Goal: Complete Application Form: Complete application form

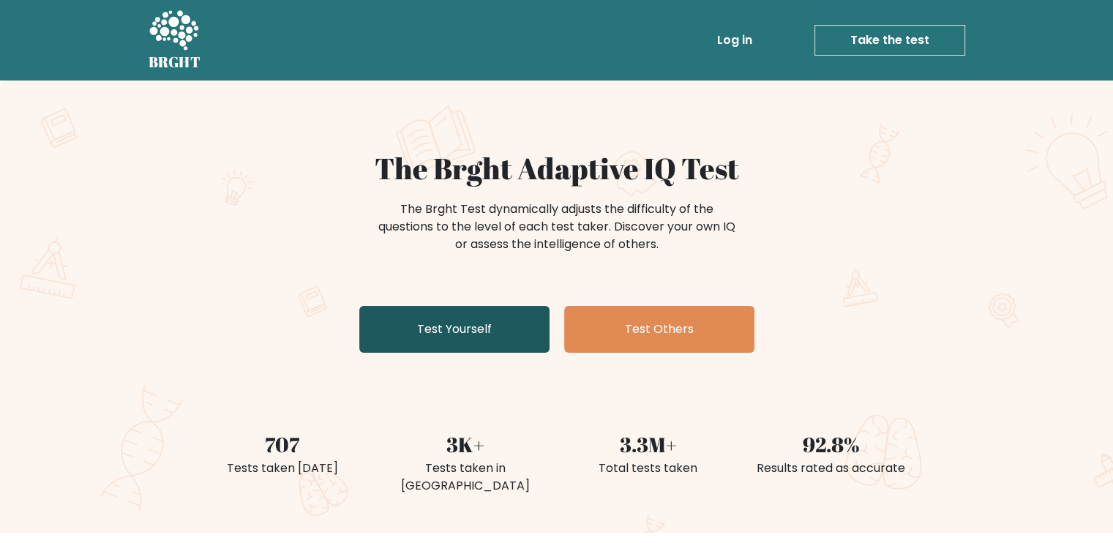
click at [541, 314] on link "Test Yourself" at bounding box center [454, 329] width 190 height 47
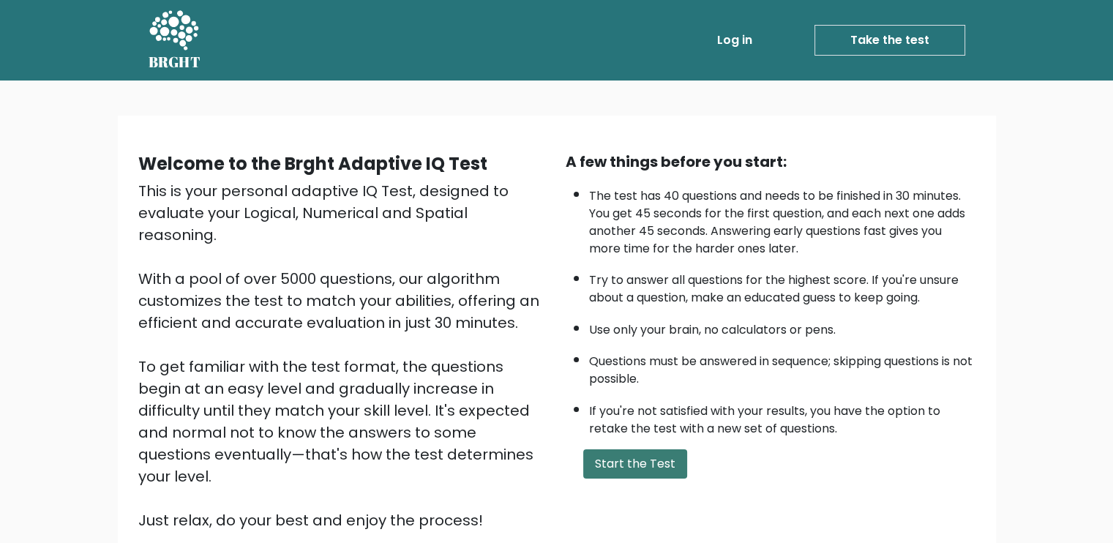
click at [641, 469] on button "Start the Test" at bounding box center [635, 463] width 104 height 29
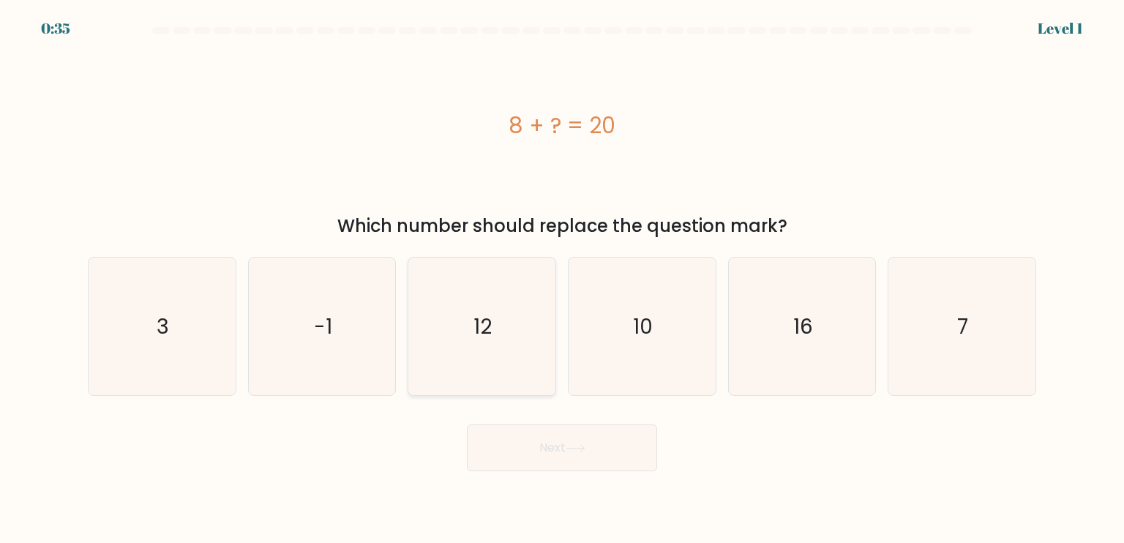
click at [484, 352] on icon "12" at bounding box center [482, 327] width 138 height 138
click at [562, 279] on input "c. 12" at bounding box center [562, 275] width 1 height 7
radio input "true"
click at [546, 456] on button "Next" at bounding box center [562, 447] width 190 height 47
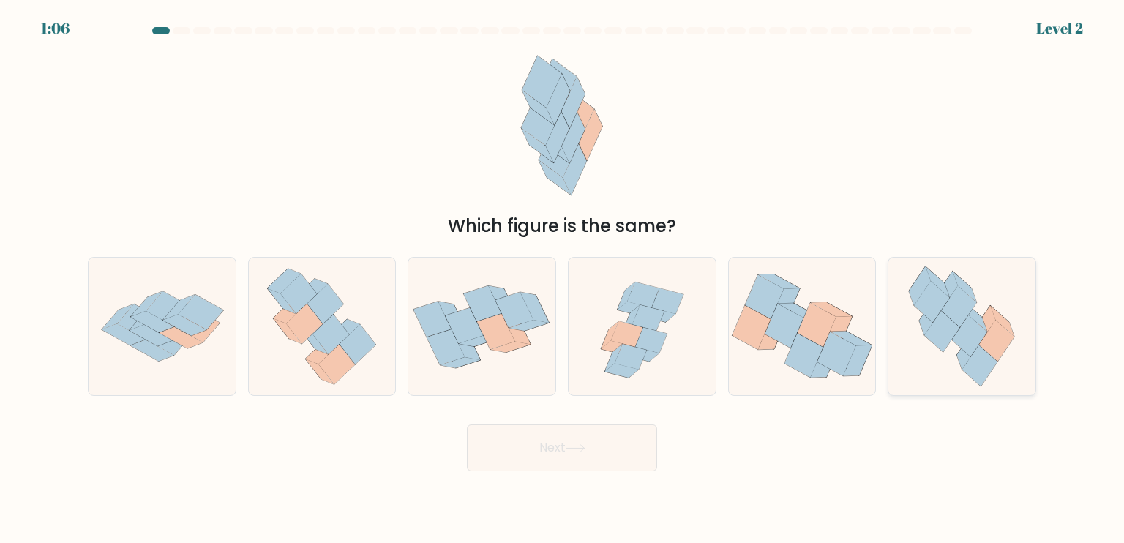
click at [973, 351] on icon at bounding box center [969, 335] width 35 height 41
click at [563, 279] on input "f." at bounding box center [562, 275] width 1 height 7
radio input "true"
click at [574, 457] on button "Next" at bounding box center [562, 447] width 190 height 47
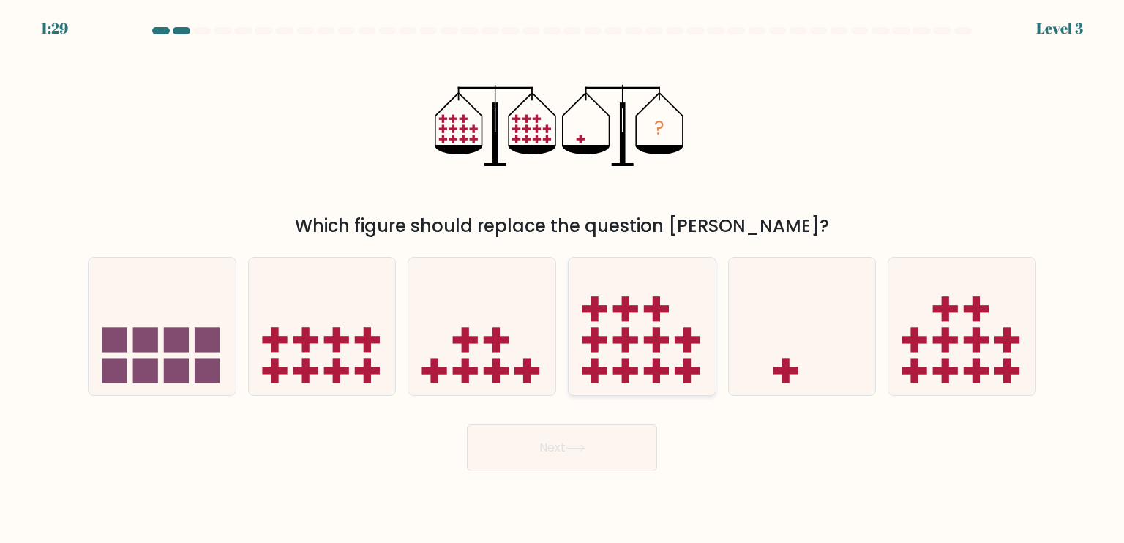
click at [632, 352] on icon at bounding box center [642, 326] width 147 height 121
click at [563, 279] on input "d." at bounding box center [562, 275] width 1 height 7
radio input "true"
click at [594, 451] on button "Next" at bounding box center [562, 447] width 190 height 47
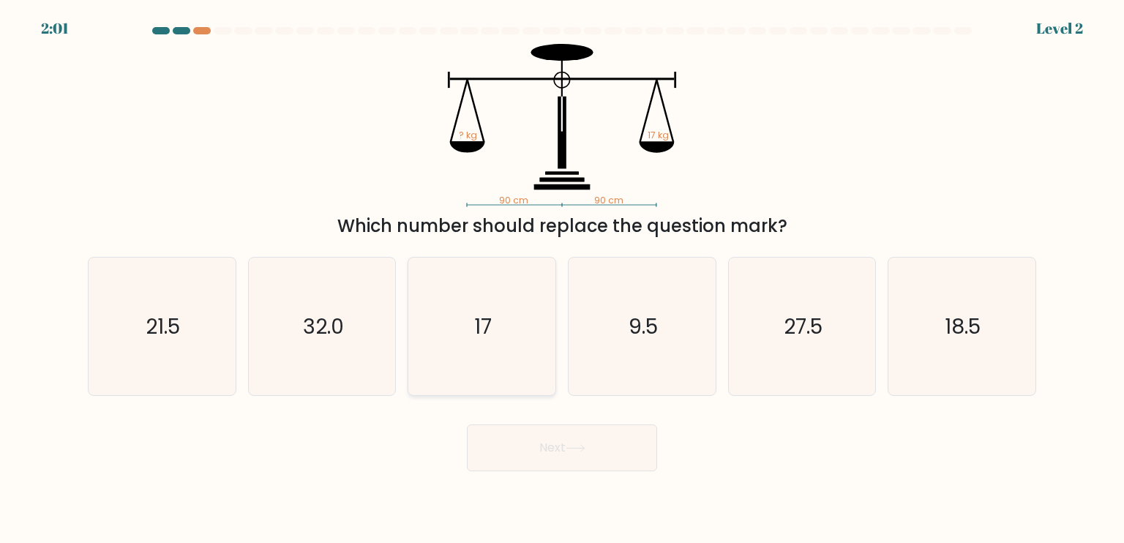
click at [486, 336] on text "17" at bounding box center [484, 325] width 18 height 29
click at [562, 279] on input "c. 17" at bounding box center [562, 275] width 1 height 7
radio input "true"
click at [550, 460] on button "Next" at bounding box center [562, 447] width 190 height 47
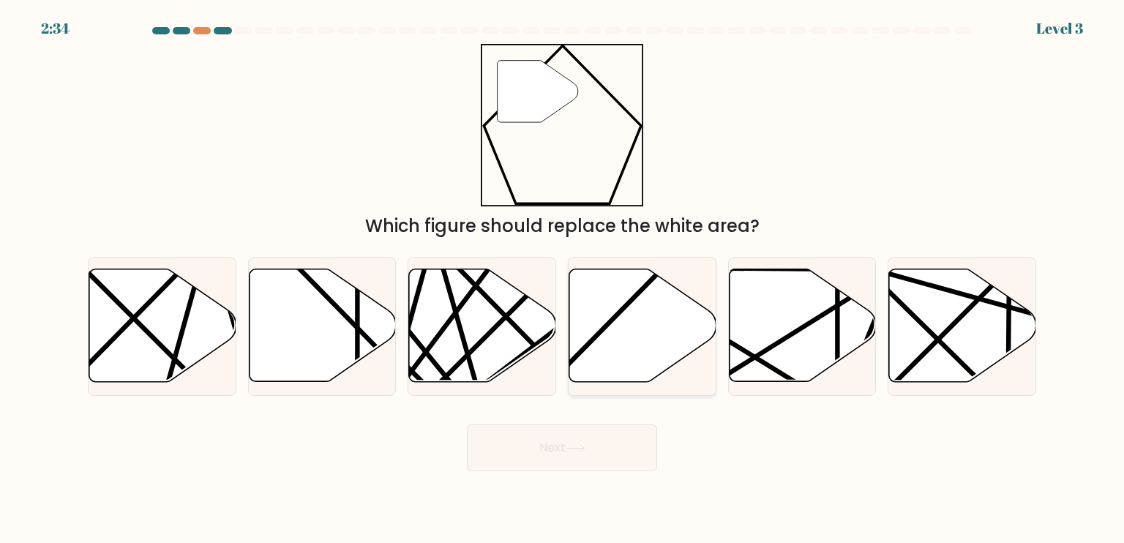
click at [626, 352] on icon at bounding box center [642, 325] width 147 height 113
click at [563, 279] on input "d." at bounding box center [562, 275] width 1 height 7
radio input "true"
click at [566, 474] on body "2:31 Level 3" at bounding box center [562, 271] width 1124 height 543
click at [585, 438] on button "Next" at bounding box center [562, 447] width 190 height 47
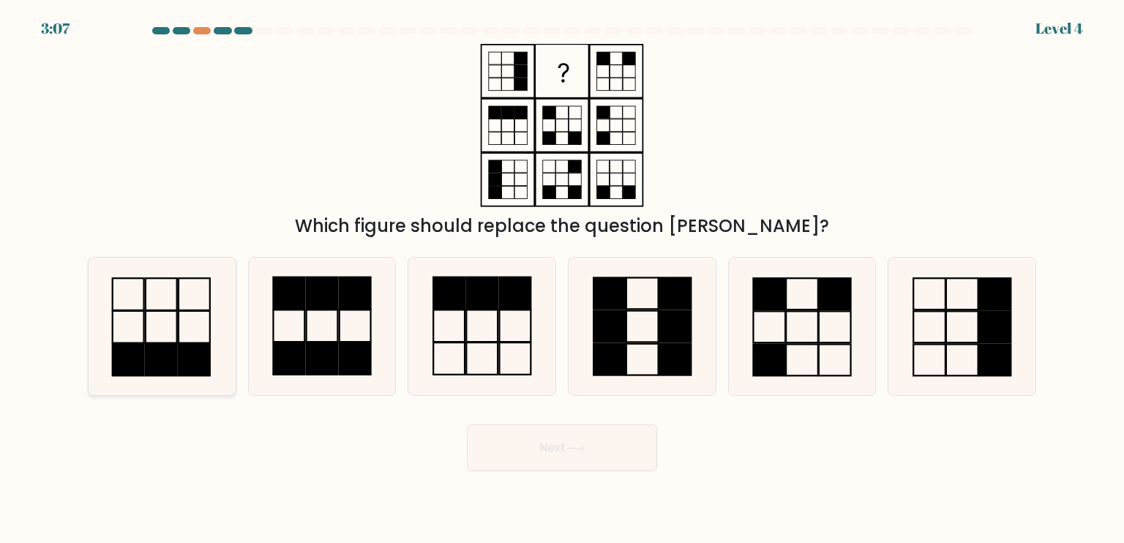
click at [146, 343] on rect at bounding box center [161, 327] width 31 height 32
click at [562, 279] on input "a." at bounding box center [562, 275] width 1 height 7
radio input "true"
click at [527, 443] on button "Next" at bounding box center [562, 447] width 190 height 47
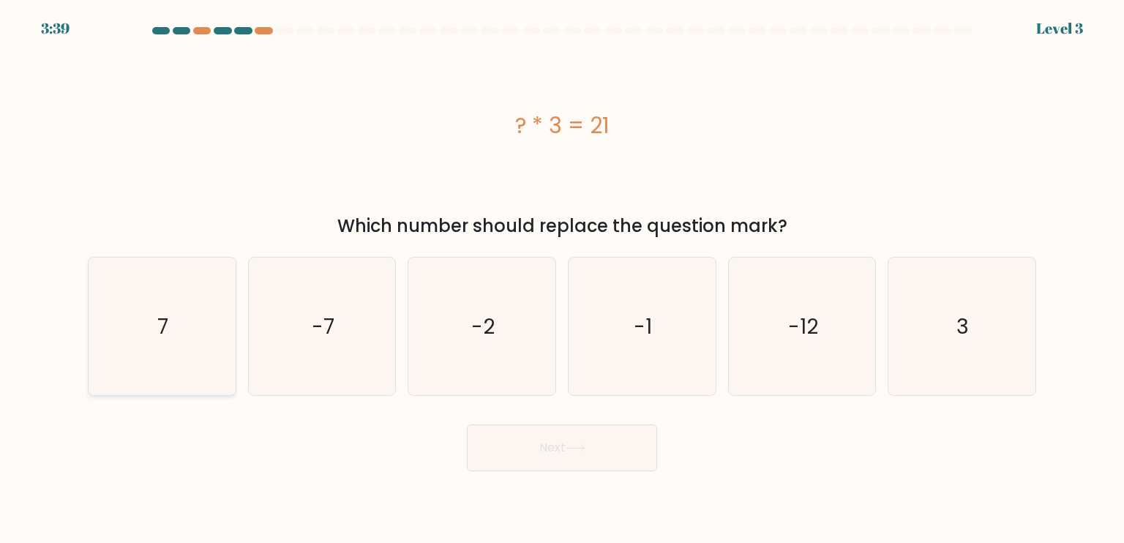
click at [207, 340] on icon "7" at bounding box center [162, 327] width 138 height 138
click at [562, 279] on input "a. 7" at bounding box center [562, 275] width 1 height 7
radio input "true"
click at [538, 446] on button "Next" at bounding box center [562, 447] width 190 height 47
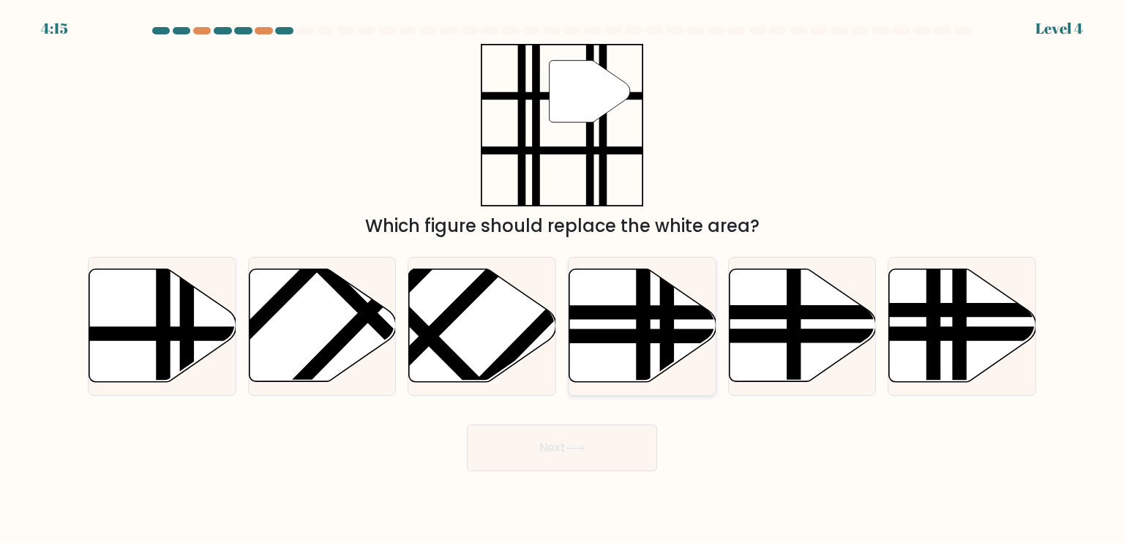
click at [629, 337] on line at bounding box center [592, 337] width 296 height 0
click at [563, 279] on input "d." at bounding box center [562, 275] width 1 height 7
radio input "true"
click at [946, 317] on icon at bounding box center [962, 325] width 147 height 113
click at [563, 279] on input "f." at bounding box center [562, 275] width 1 height 7
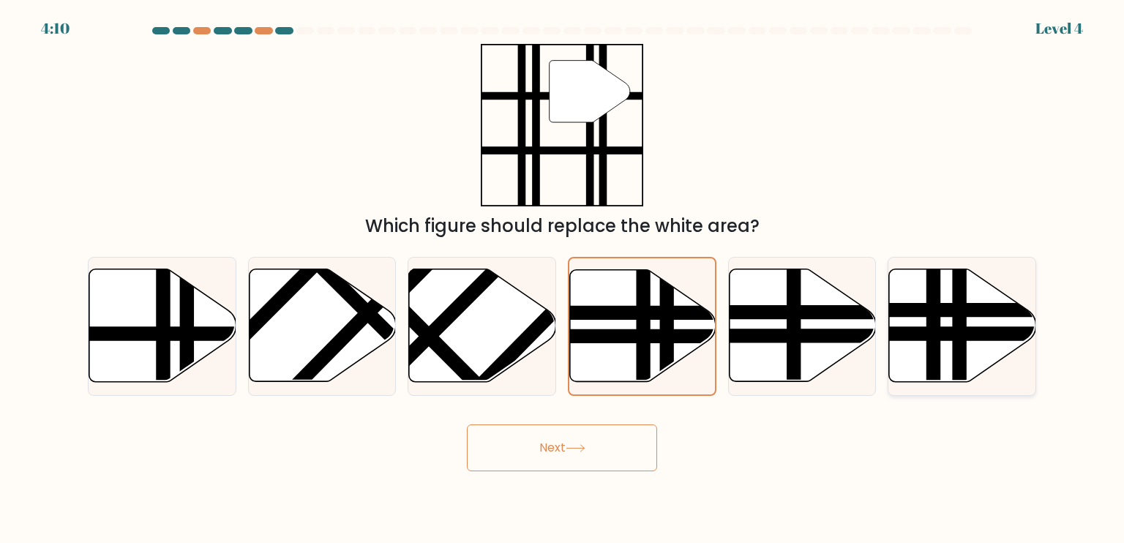
radio input "true"
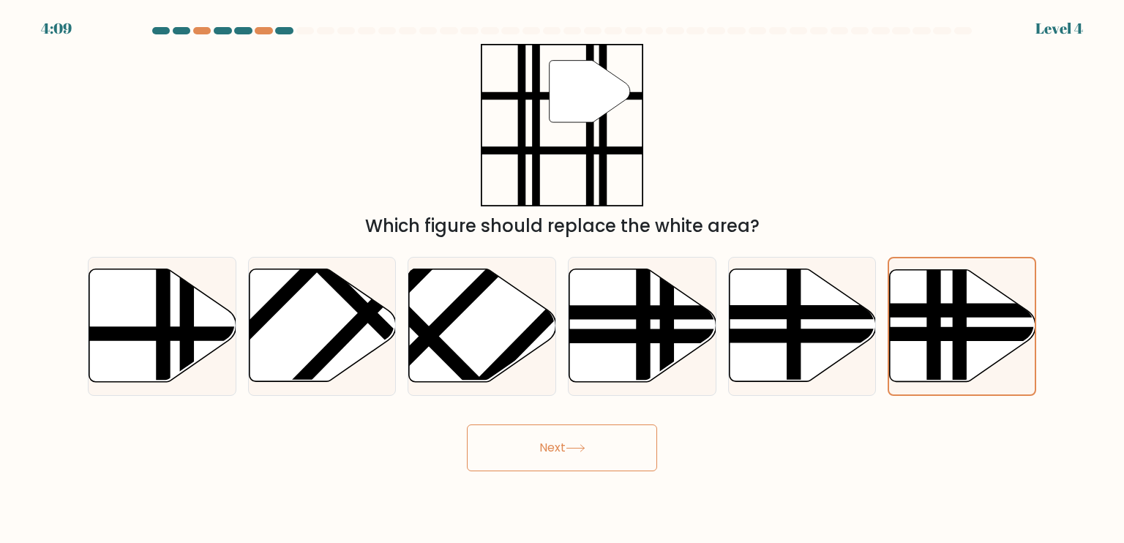
click at [574, 443] on button "Next" at bounding box center [562, 447] width 190 height 47
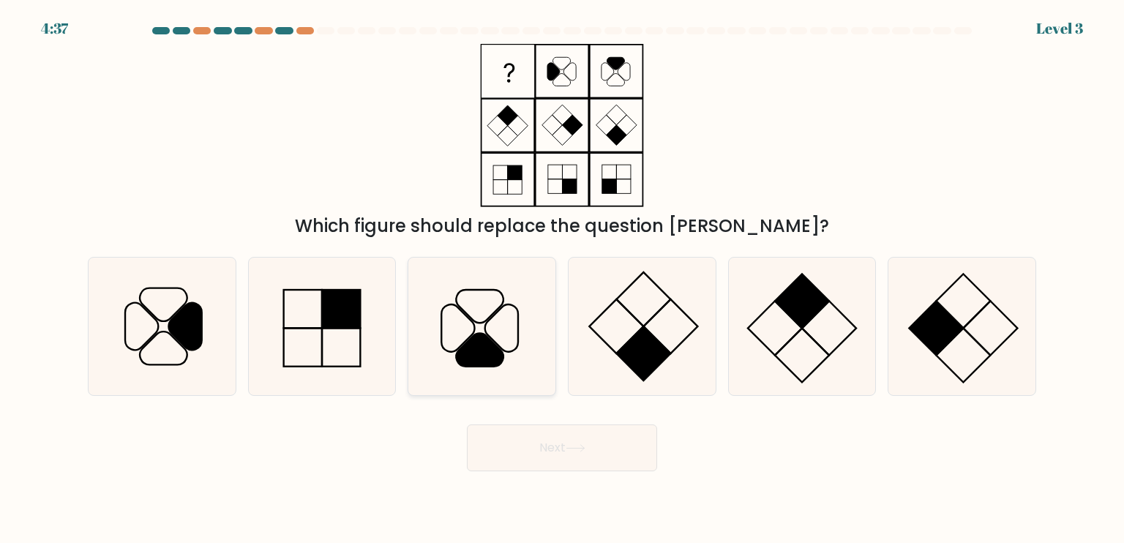
click at [474, 326] on icon at bounding box center [458, 328] width 33 height 48
click at [562, 279] on input "c." at bounding box center [562, 275] width 1 height 7
radio input "true"
click at [576, 441] on button "Next" at bounding box center [562, 447] width 190 height 47
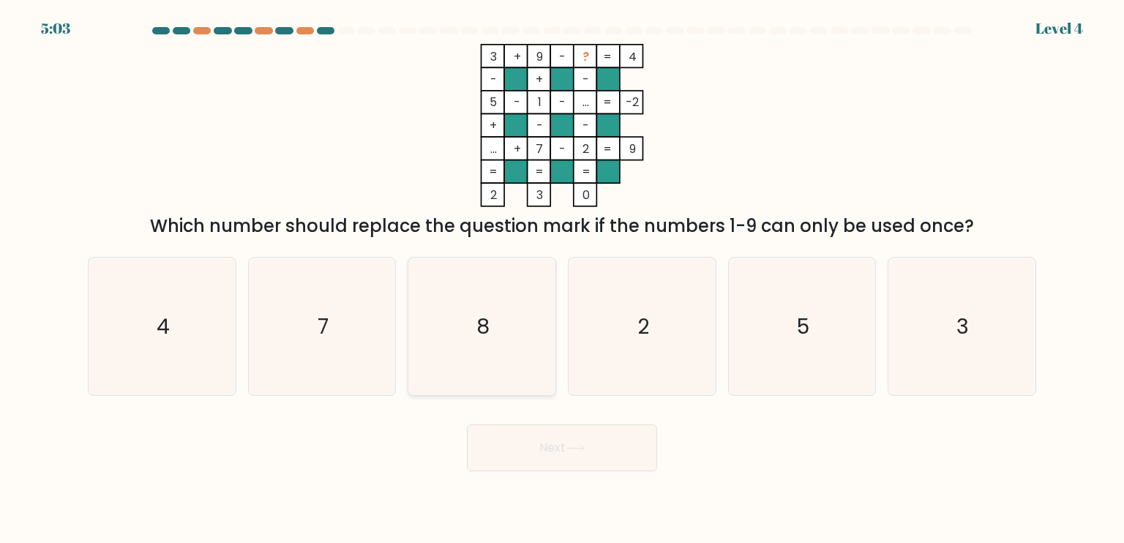
click at [504, 345] on icon "8" at bounding box center [482, 327] width 138 height 138
click at [562, 279] on input "c. 8" at bounding box center [562, 275] width 1 height 7
radio input "true"
click at [550, 443] on button "Next" at bounding box center [562, 447] width 190 height 47
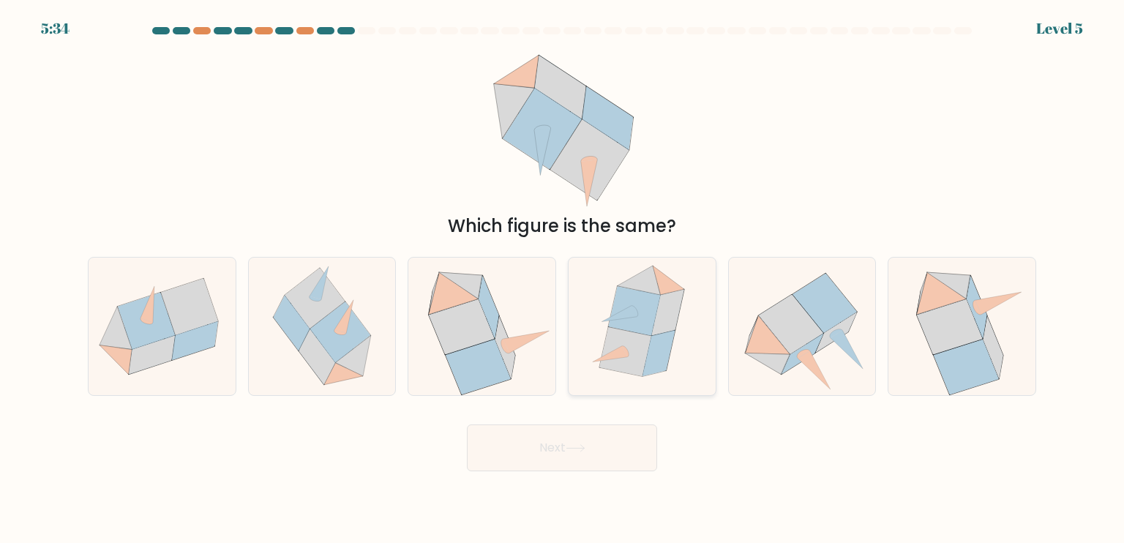
click at [659, 349] on icon at bounding box center [659, 353] width 32 height 46
click at [563, 279] on input "d." at bounding box center [562, 275] width 1 height 7
radio input "true"
click at [608, 459] on button "Next" at bounding box center [562, 447] width 190 height 47
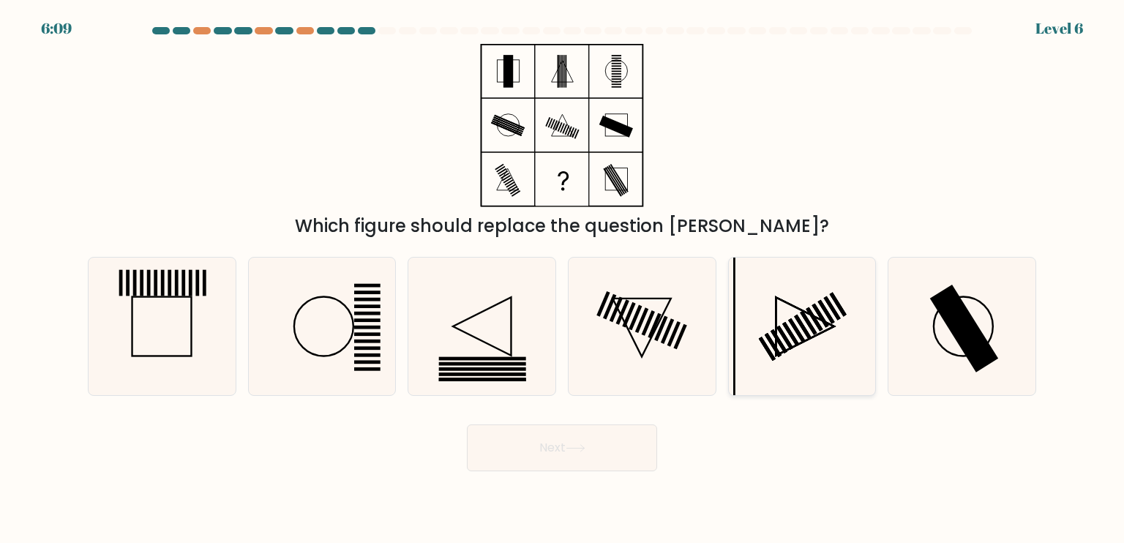
click at [837, 352] on icon at bounding box center [802, 327] width 138 height 138
click at [563, 279] on input "e." at bounding box center [562, 275] width 1 height 7
radio input "true"
click at [591, 449] on button "Next" at bounding box center [562, 447] width 190 height 47
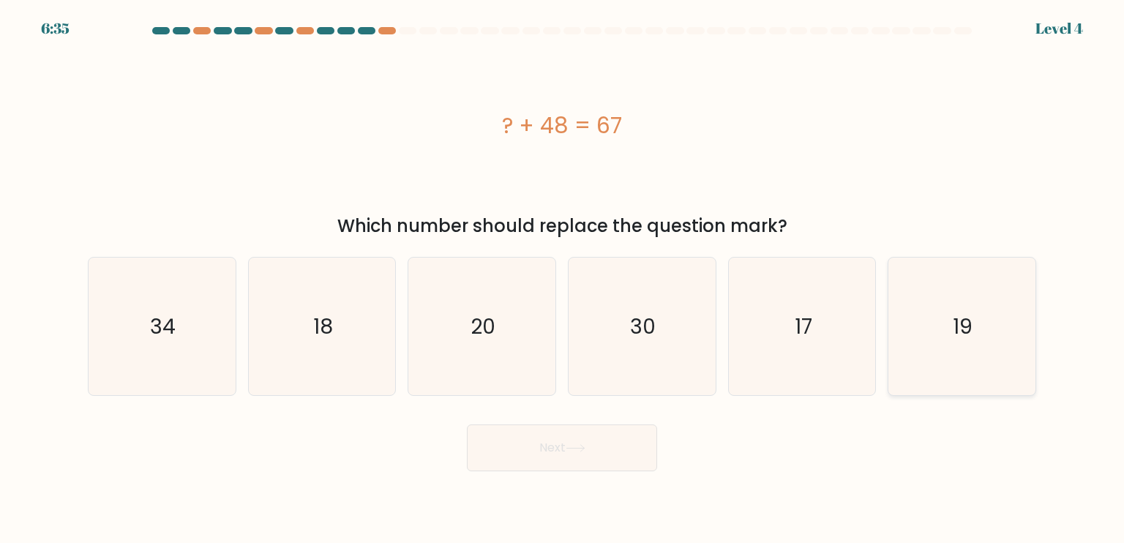
click at [927, 340] on icon "19" at bounding box center [962, 327] width 138 height 138
click at [563, 279] on input "f. 19" at bounding box center [562, 275] width 1 height 7
radio input "true"
click at [603, 455] on button "Next" at bounding box center [562, 447] width 190 height 47
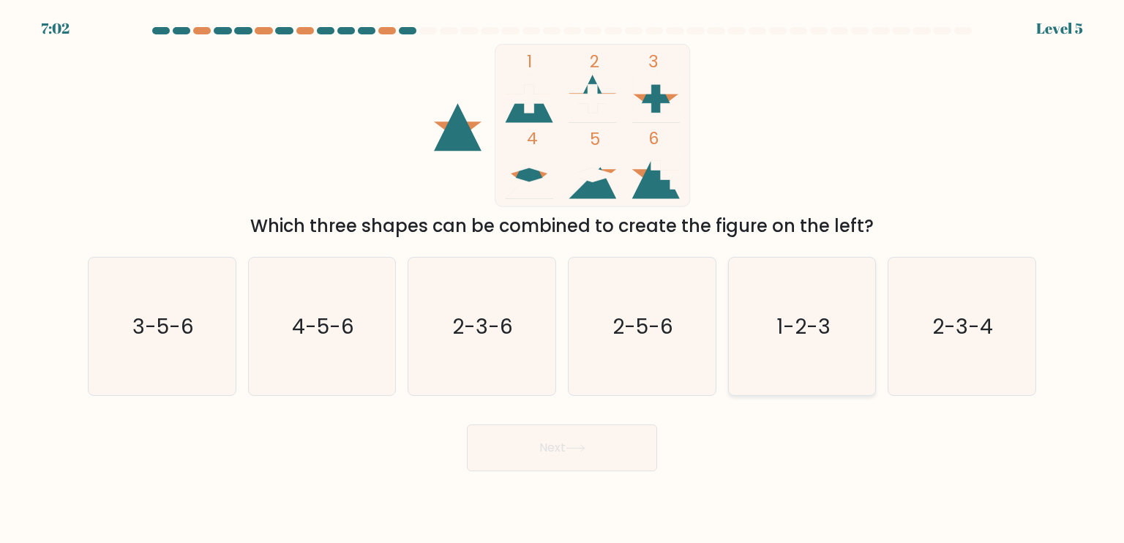
click at [776, 354] on icon "1-2-3" at bounding box center [802, 327] width 138 height 138
click at [563, 279] on input "e. 1-2-3" at bounding box center [562, 275] width 1 height 7
radio input "true"
click at [606, 431] on button "Next" at bounding box center [562, 447] width 190 height 47
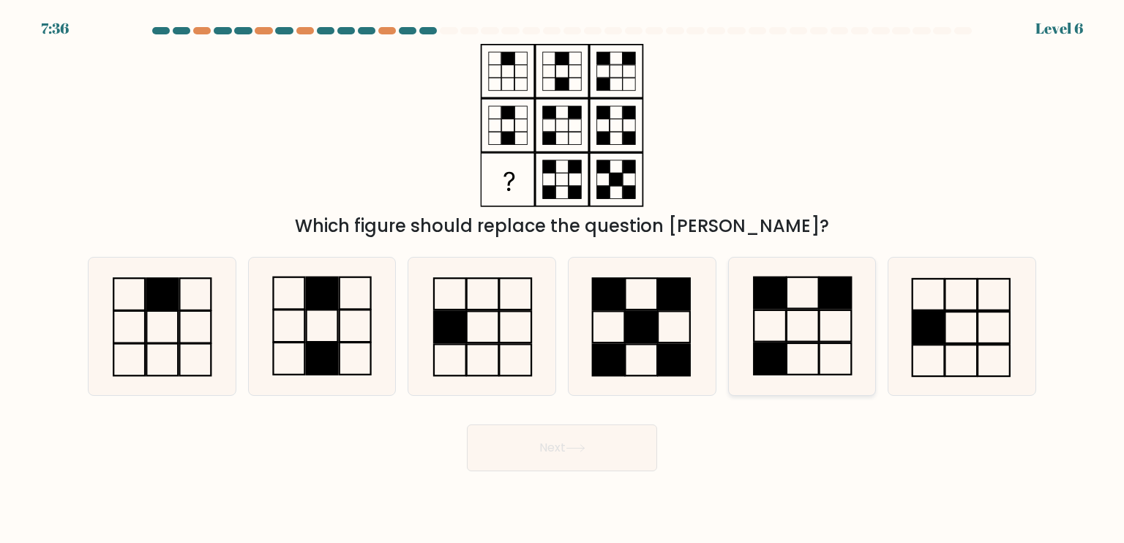
click at [811, 342] on rect at bounding box center [803, 325] width 32 height 31
click at [563, 279] on input "e." at bounding box center [562, 275] width 1 height 7
radio input "true"
click at [615, 457] on button "Next" at bounding box center [562, 447] width 190 height 47
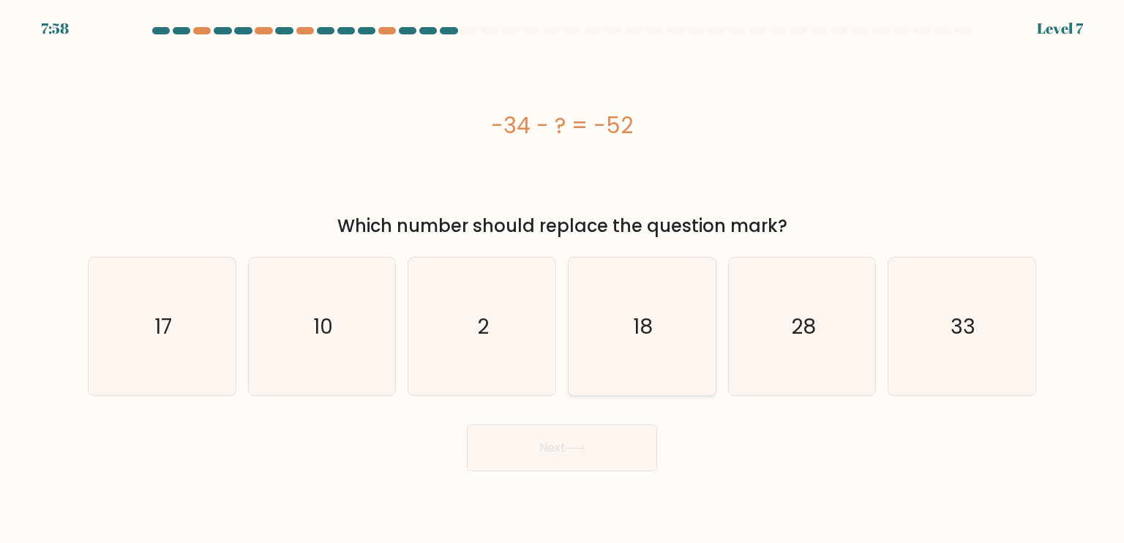
click at [662, 361] on icon "18" at bounding box center [642, 327] width 138 height 138
click at [563, 279] on input "d. 18" at bounding box center [562, 275] width 1 height 7
radio input "true"
click at [585, 454] on button "Next" at bounding box center [562, 447] width 190 height 47
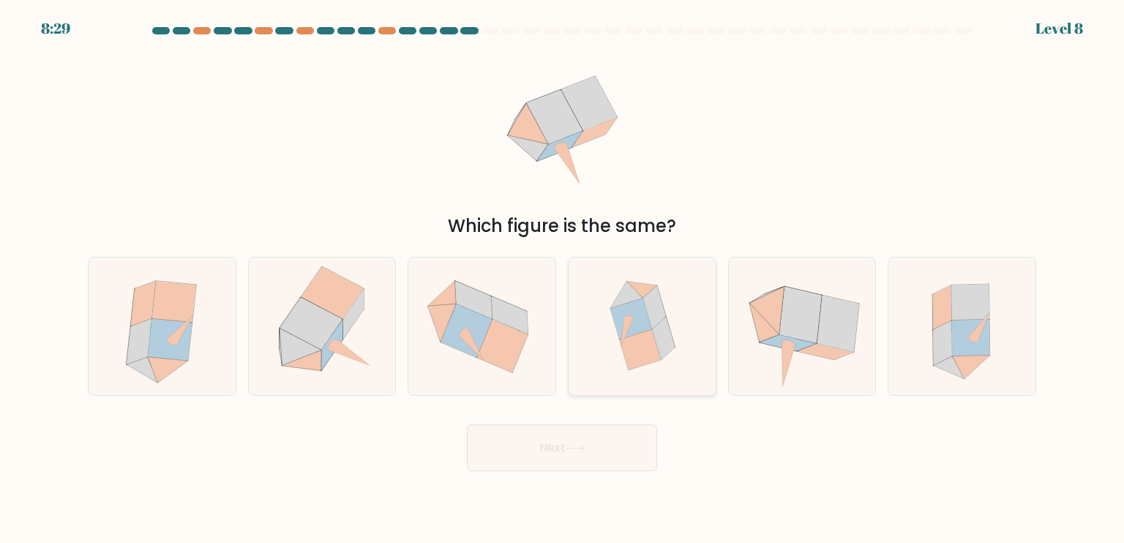
click at [682, 349] on icon at bounding box center [642, 327] width 132 height 138
click at [563, 279] on input "d." at bounding box center [562, 275] width 1 height 7
radio input "true"
click at [607, 448] on button "Next" at bounding box center [562, 447] width 190 height 47
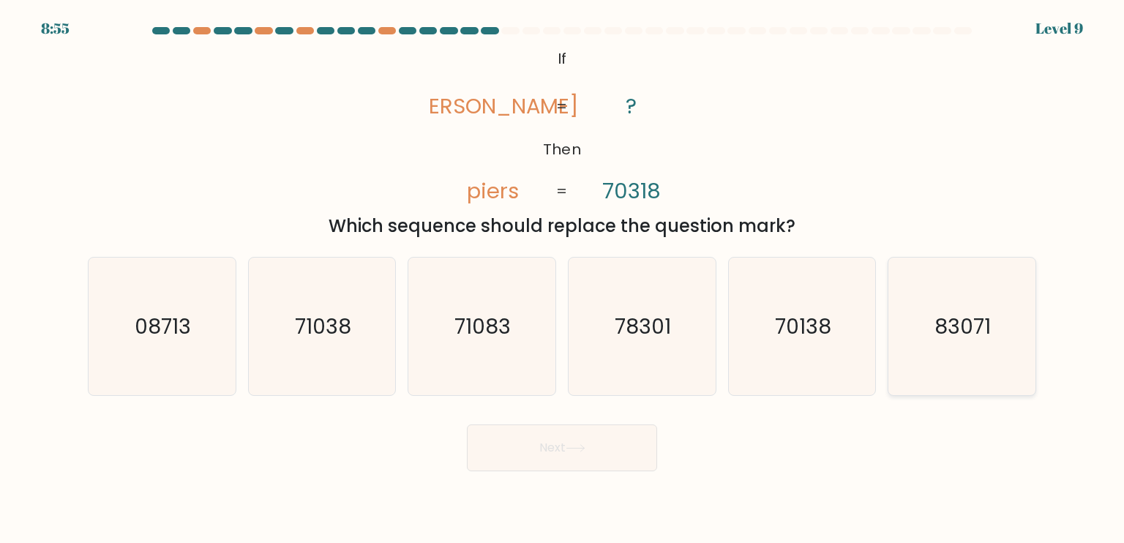
click at [978, 318] on text "83071" at bounding box center [963, 325] width 56 height 29
click at [563, 279] on input "f. 83071" at bounding box center [562, 275] width 1 height 7
radio input "true"
click at [640, 452] on button "Next" at bounding box center [562, 447] width 190 height 47
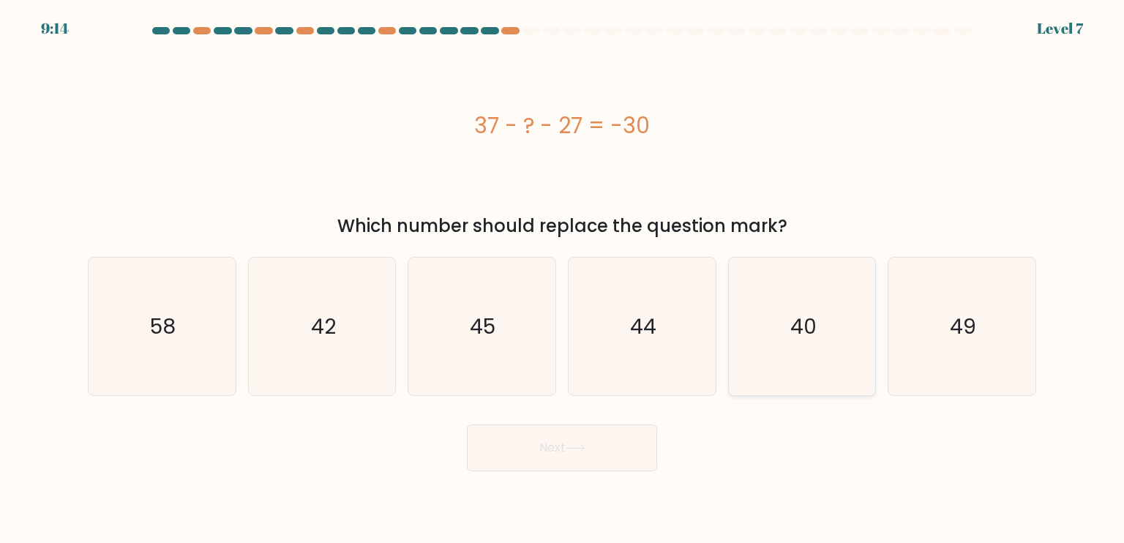
click at [793, 355] on icon "40" at bounding box center [802, 327] width 138 height 138
click at [563, 279] on input "e. 40" at bounding box center [562, 275] width 1 height 7
radio input "true"
click at [632, 443] on button "Next" at bounding box center [562, 447] width 190 height 47
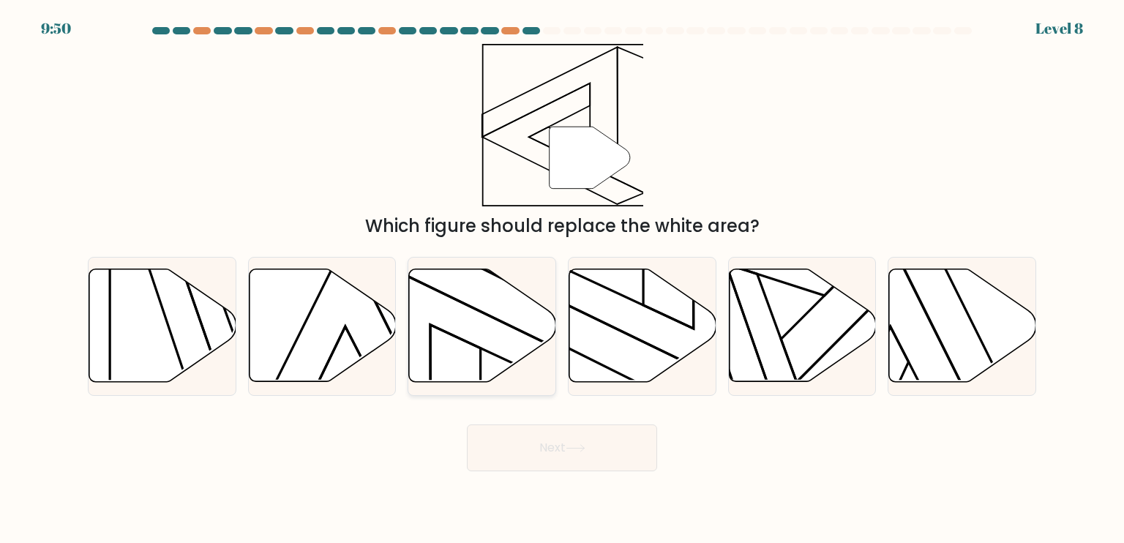
click at [509, 351] on icon at bounding box center [482, 325] width 147 height 113
click at [562, 279] on input "c." at bounding box center [562, 275] width 1 height 7
radio input "true"
click at [539, 447] on button "Next" at bounding box center [562, 447] width 190 height 47
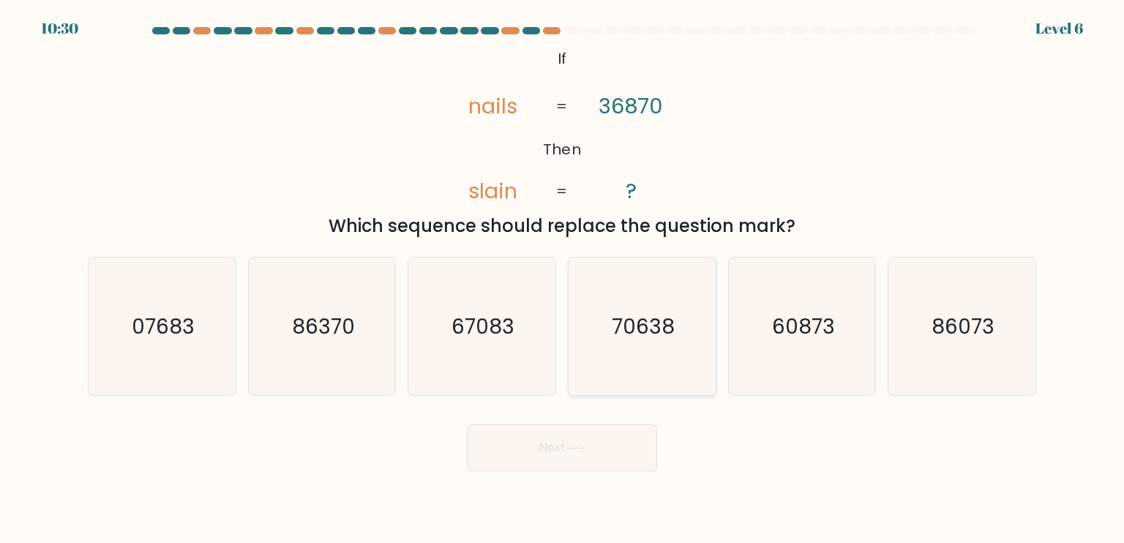
click at [616, 366] on icon "70638" at bounding box center [642, 327] width 138 height 138
click at [563, 279] on input "d. 70638" at bounding box center [562, 275] width 1 height 7
radio input "true"
click at [585, 439] on button "Next" at bounding box center [562, 447] width 190 height 47
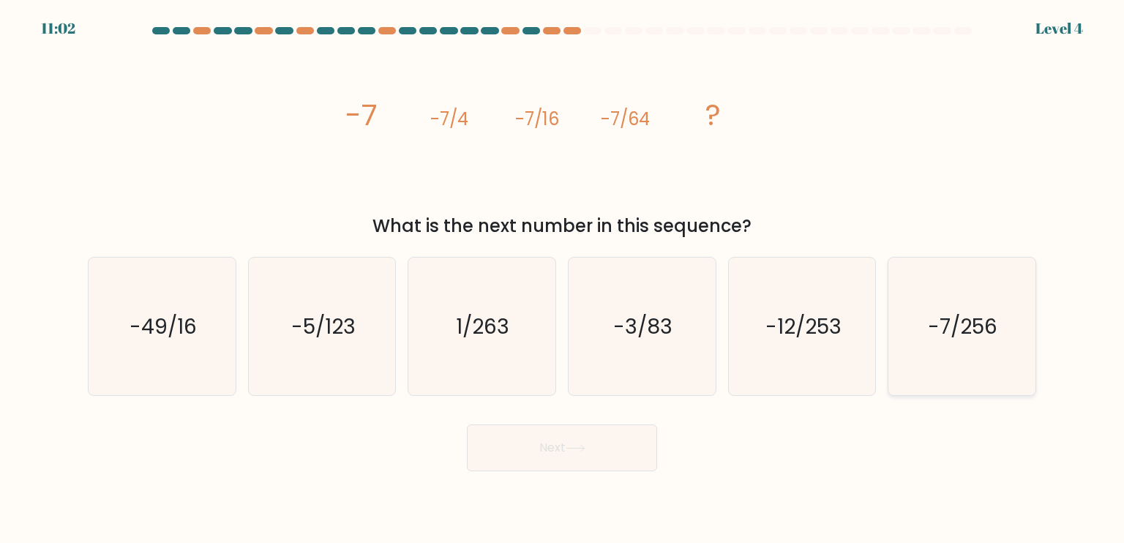
click at [991, 334] on text "-7/256" at bounding box center [964, 325] width 70 height 29
click at [563, 279] on input "f. -7/256" at bounding box center [562, 275] width 1 height 7
radio input "true"
click at [598, 454] on button "Next" at bounding box center [562, 447] width 190 height 47
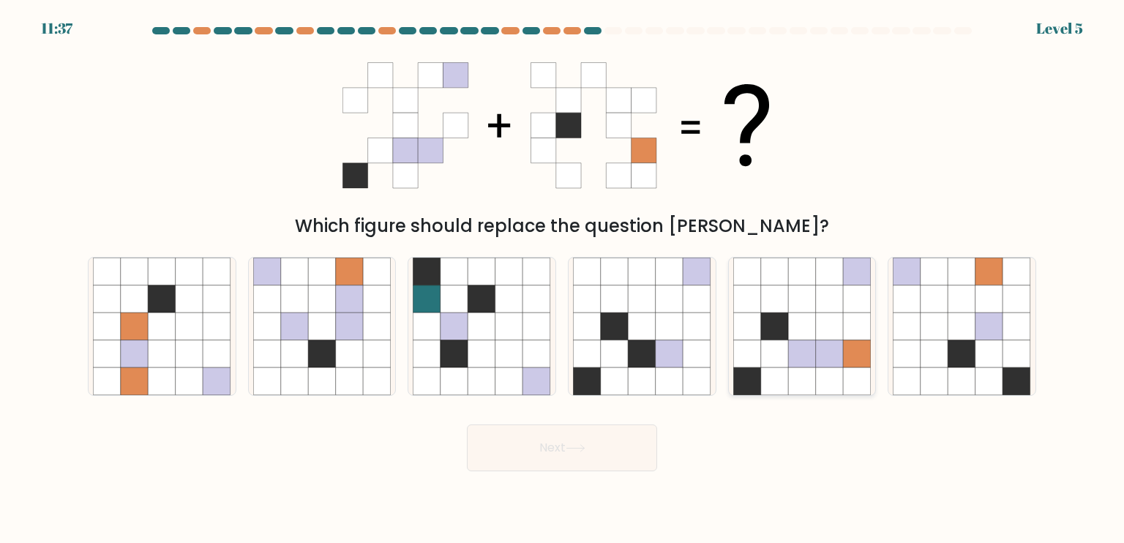
click at [834, 316] on icon at bounding box center [830, 326] width 28 height 28
click at [563, 279] on input "e." at bounding box center [562, 275] width 1 height 7
radio input "true"
click at [612, 457] on button "Next" at bounding box center [562, 447] width 190 height 47
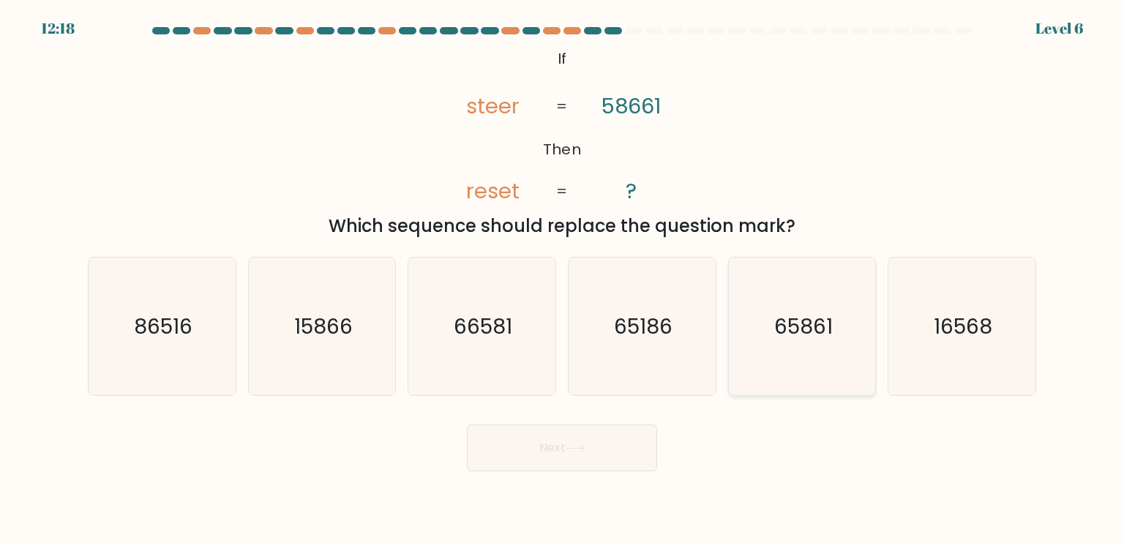
click at [802, 335] on text "65861" at bounding box center [803, 325] width 59 height 29
click at [563, 279] on input "e. 65861" at bounding box center [562, 275] width 1 height 7
radio input "true"
click at [574, 457] on button "Next" at bounding box center [562, 447] width 190 height 47
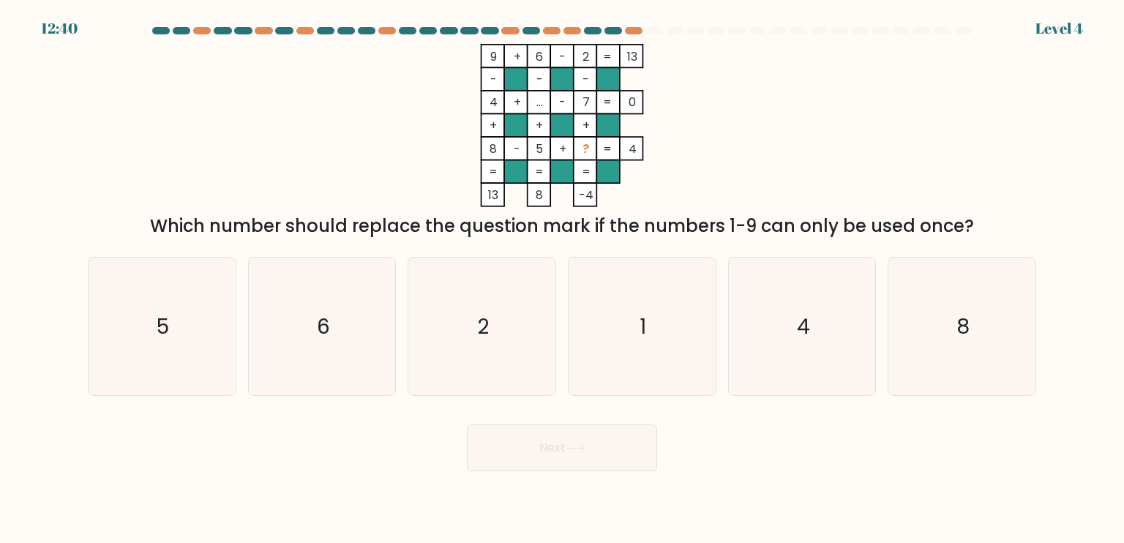
click at [538, 104] on tspan "..." at bounding box center [539, 102] width 7 height 17
click at [662, 273] on icon "1" at bounding box center [642, 327] width 138 height 138
click at [563, 273] on input "d. 1" at bounding box center [562, 275] width 1 height 7
radio input "true"
click at [544, 457] on button "Next" at bounding box center [562, 447] width 190 height 47
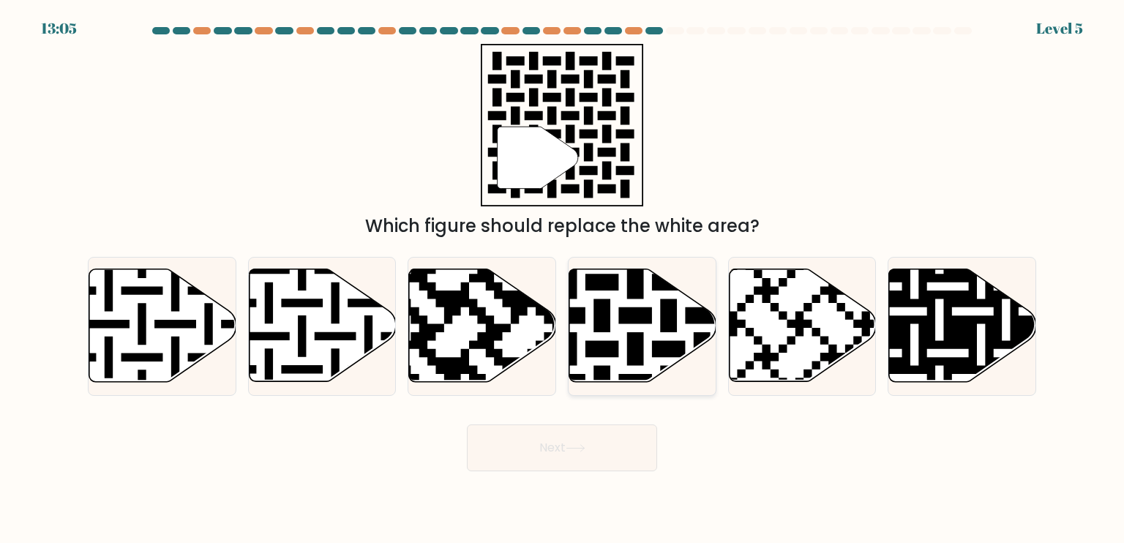
click at [602, 323] on icon at bounding box center [685, 265] width 266 height 266
click at [563, 279] on input "d." at bounding box center [562, 275] width 1 height 7
radio input "true"
click at [565, 437] on button "Next" at bounding box center [562, 447] width 190 height 47
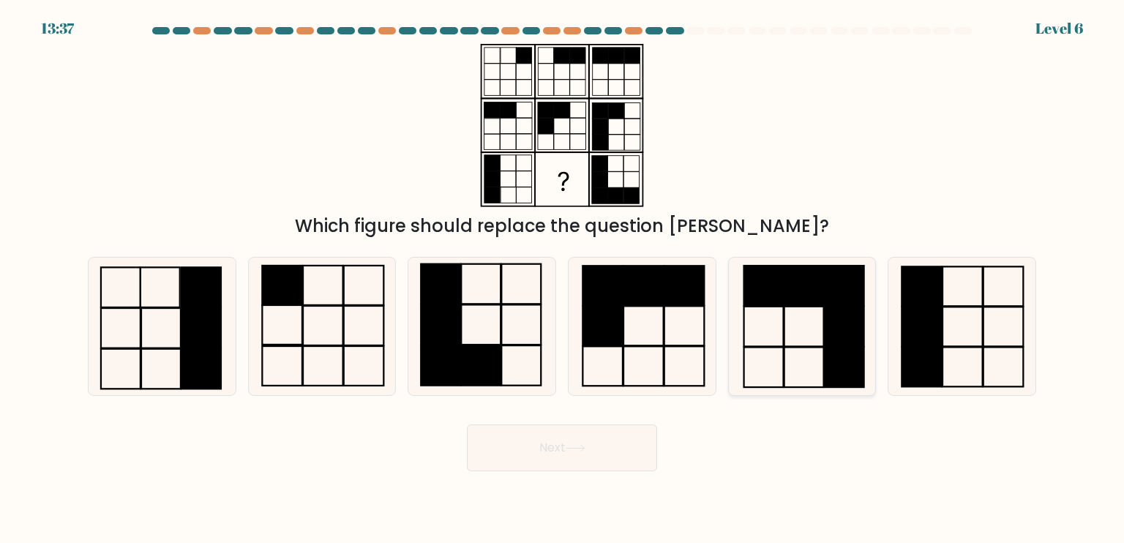
click at [806, 302] on rect at bounding box center [805, 286] width 40 height 40
click at [563, 279] on input "e." at bounding box center [562, 275] width 1 height 7
radio input "true"
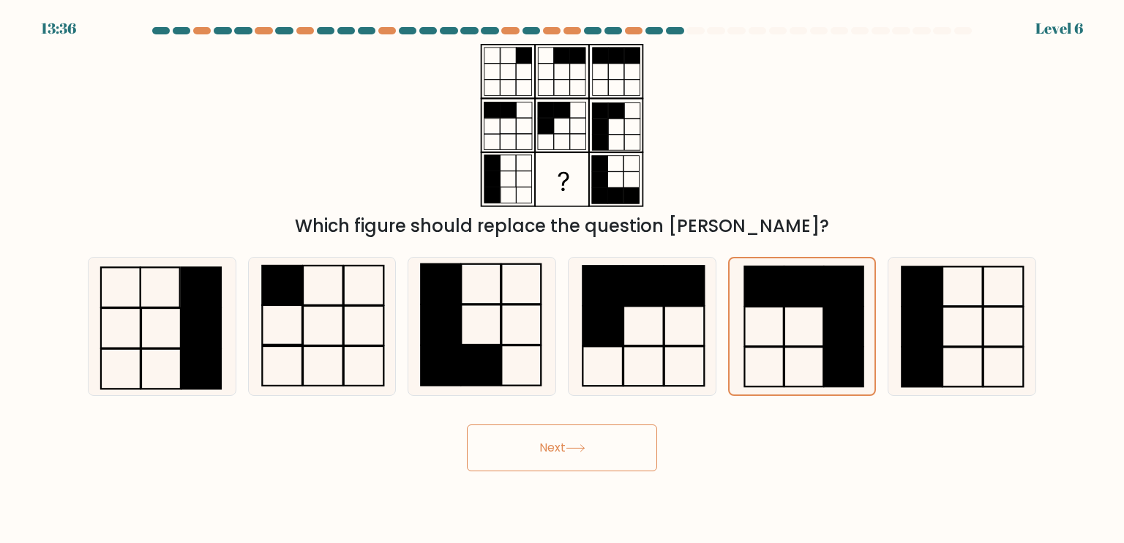
click at [584, 446] on icon at bounding box center [575, 448] width 18 height 7
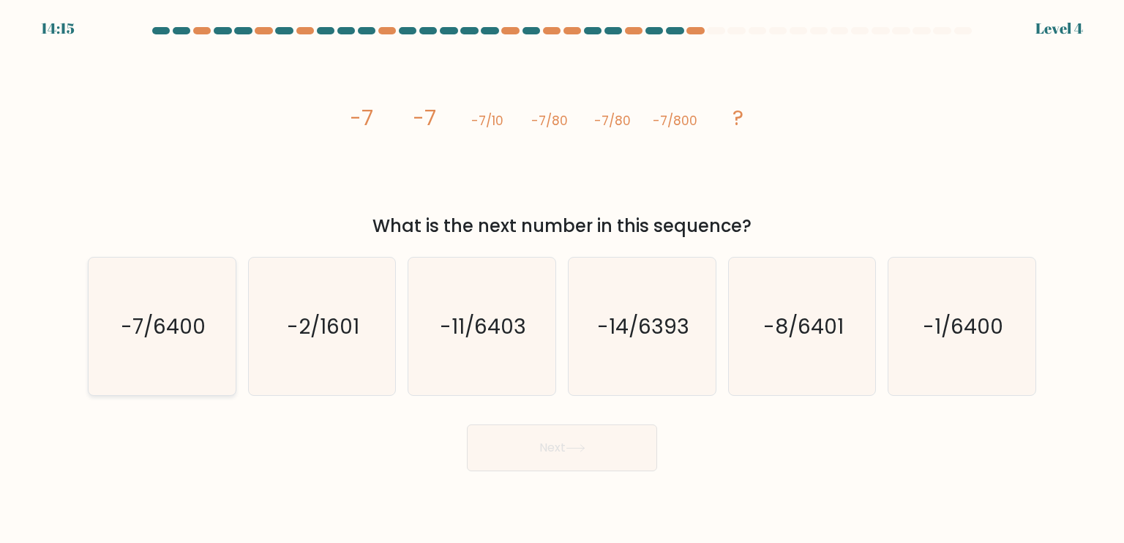
click at [201, 326] on text "-7/6400" at bounding box center [163, 325] width 85 height 29
click at [562, 279] on input "a. -7/6400" at bounding box center [562, 275] width 1 height 7
radio input "true"
click at [527, 445] on button "Next" at bounding box center [562, 447] width 190 height 47
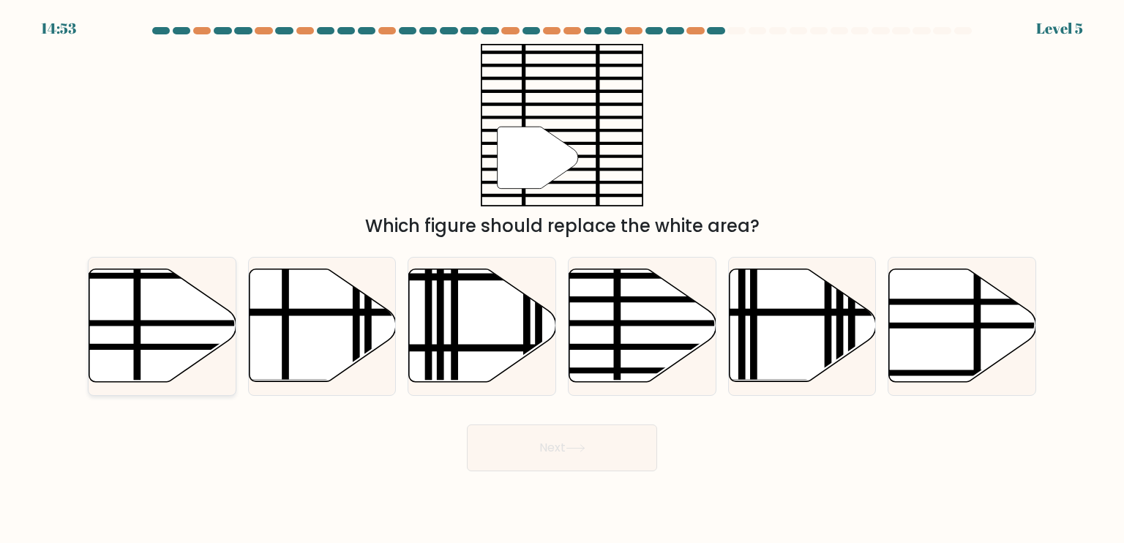
click at [123, 373] on icon at bounding box center [162, 325] width 147 height 113
click at [562, 279] on input "a." at bounding box center [562, 275] width 1 height 7
radio input "true"
click at [506, 450] on button "Next" at bounding box center [562, 447] width 190 height 47
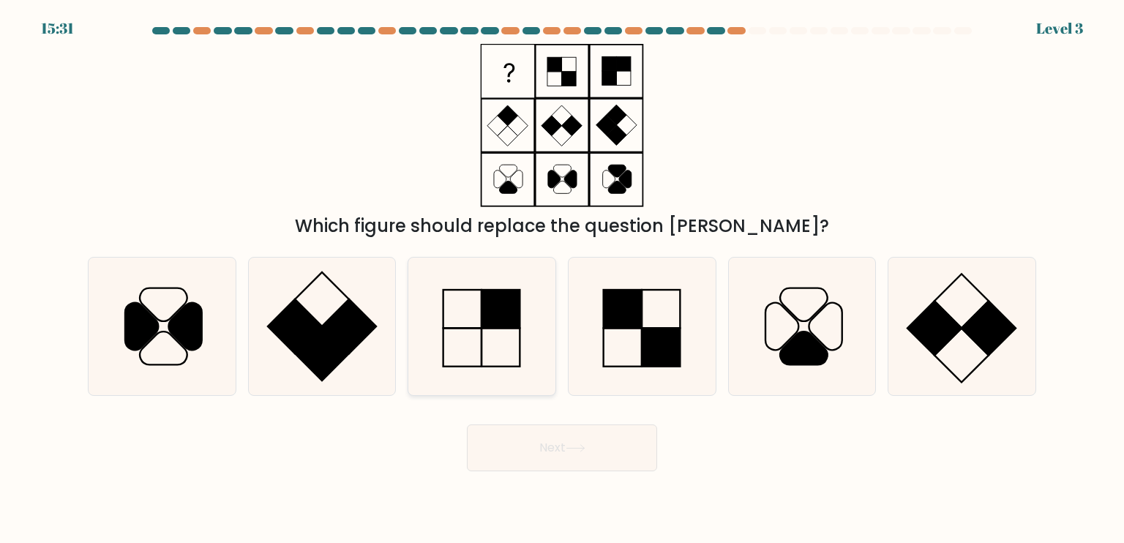
click at [477, 326] on icon at bounding box center [482, 327] width 138 height 138
click at [562, 279] on input "c." at bounding box center [562, 275] width 1 height 7
radio input "true"
click at [539, 457] on button "Next" at bounding box center [562, 447] width 190 height 47
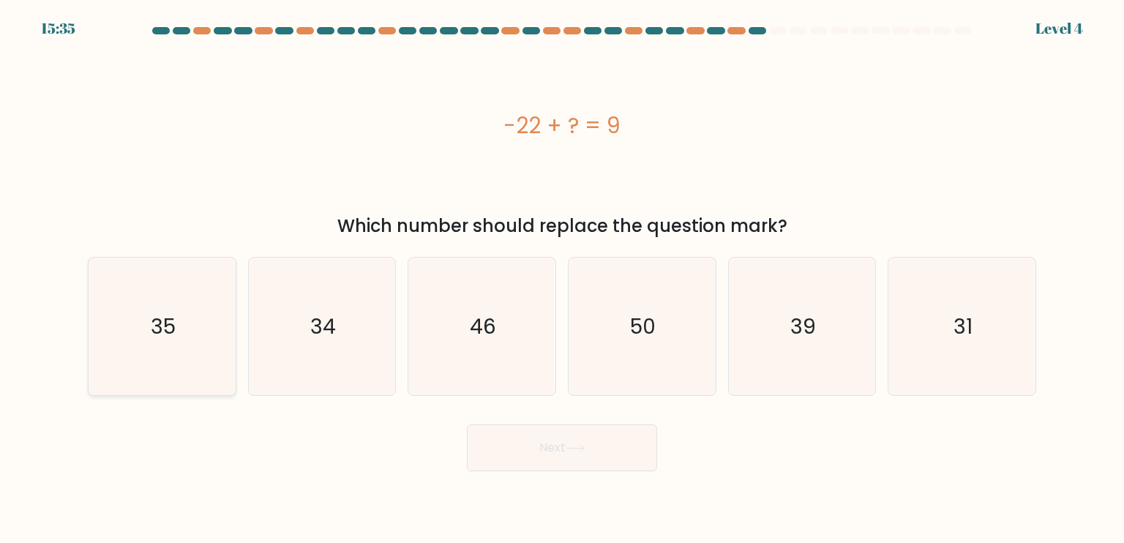
click at [196, 353] on icon "35" at bounding box center [162, 327] width 138 height 138
click at [562, 279] on input "a. 35" at bounding box center [562, 275] width 1 height 7
radio input "true"
click at [596, 466] on button "Next" at bounding box center [562, 447] width 190 height 47
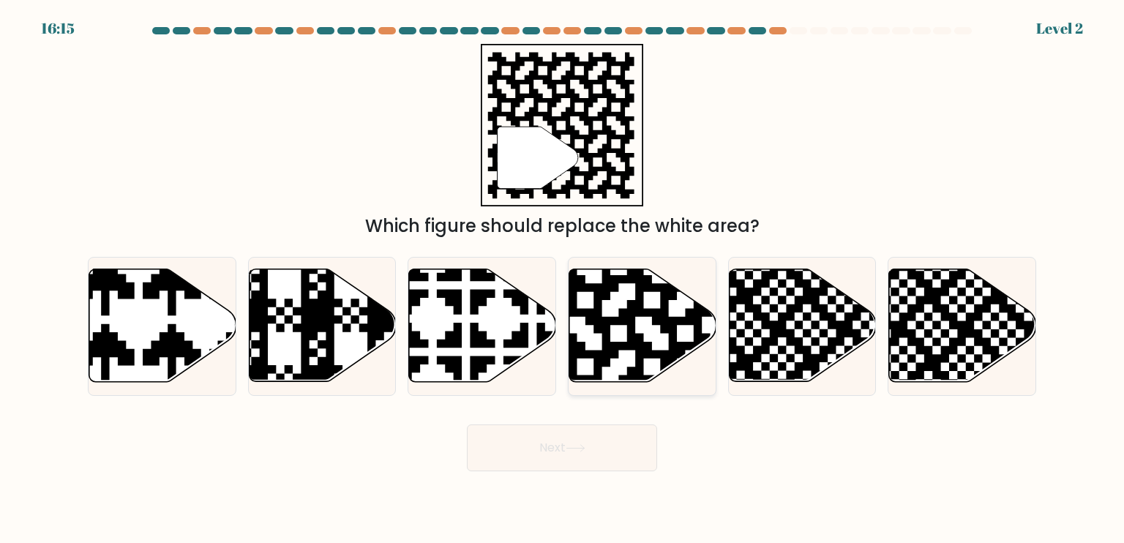
click at [624, 348] on icon at bounding box center [685, 267] width 266 height 266
click at [563, 279] on input "d." at bounding box center [562, 275] width 1 height 7
radio input "true"
click at [609, 460] on button "Next" at bounding box center [562, 447] width 190 height 47
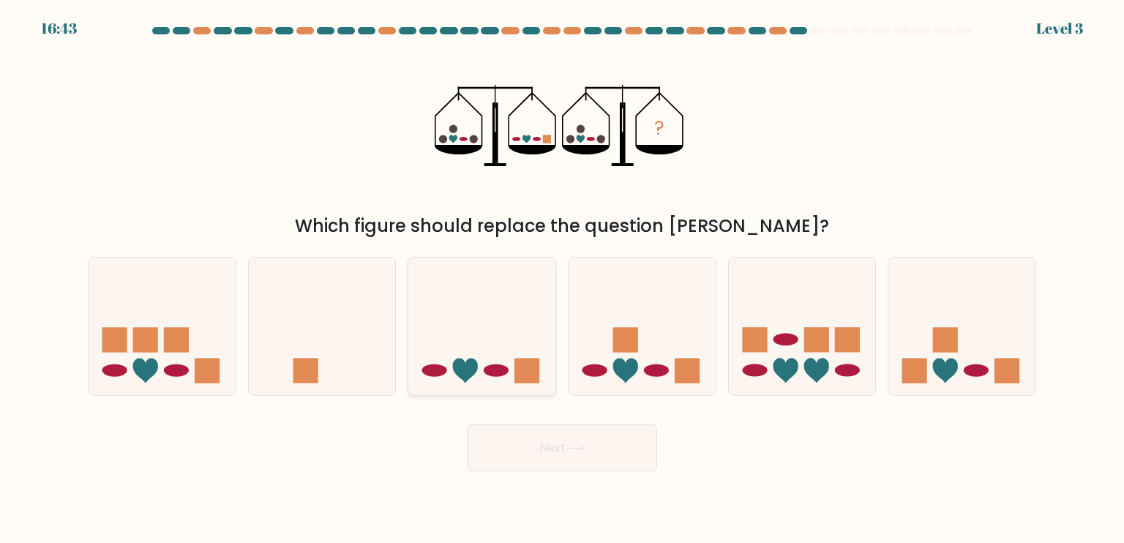
click at [502, 367] on ellipse at bounding box center [496, 370] width 25 height 12
click at [562, 279] on input "c." at bounding box center [562, 275] width 1 height 7
radio input "true"
click at [577, 449] on icon at bounding box center [575, 448] width 18 height 7
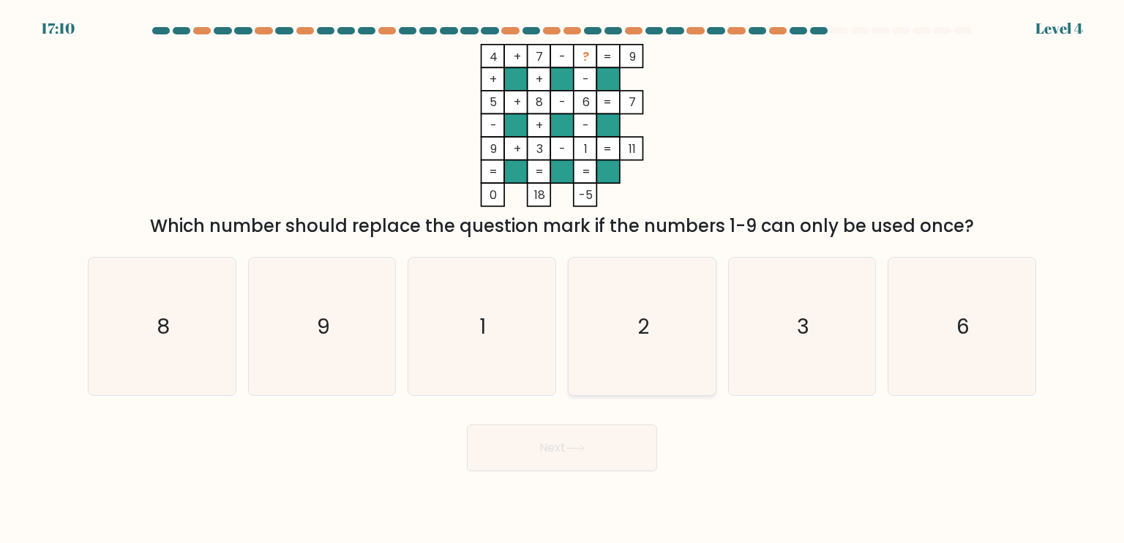
click at [616, 315] on icon "2" at bounding box center [642, 327] width 138 height 138
click at [563, 279] on input "d. 2" at bounding box center [562, 275] width 1 height 7
radio input "true"
click at [569, 443] on button "Next" at bounding box center [562, 447] width 190 height 47
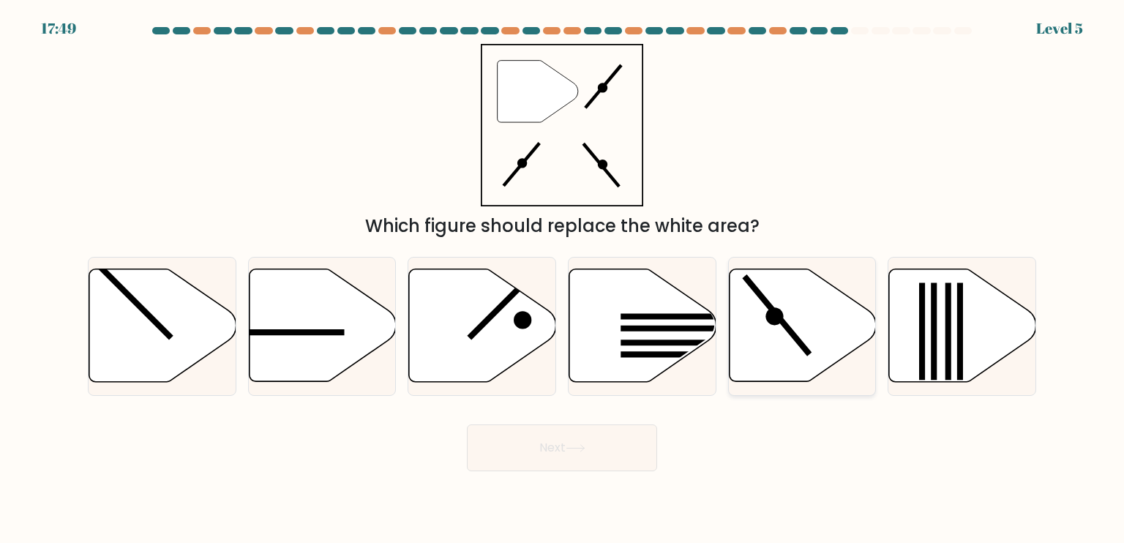
click at [761, 321] on icon at bounding box center [802, 325] width 147 height 113
click at [563, 279] on input "e." at bounding box center [562, 275] width 1 height 7
radio input "true"
click at [610, 454] on button "Next" at bounding box center [562, 447] width 190 height 47
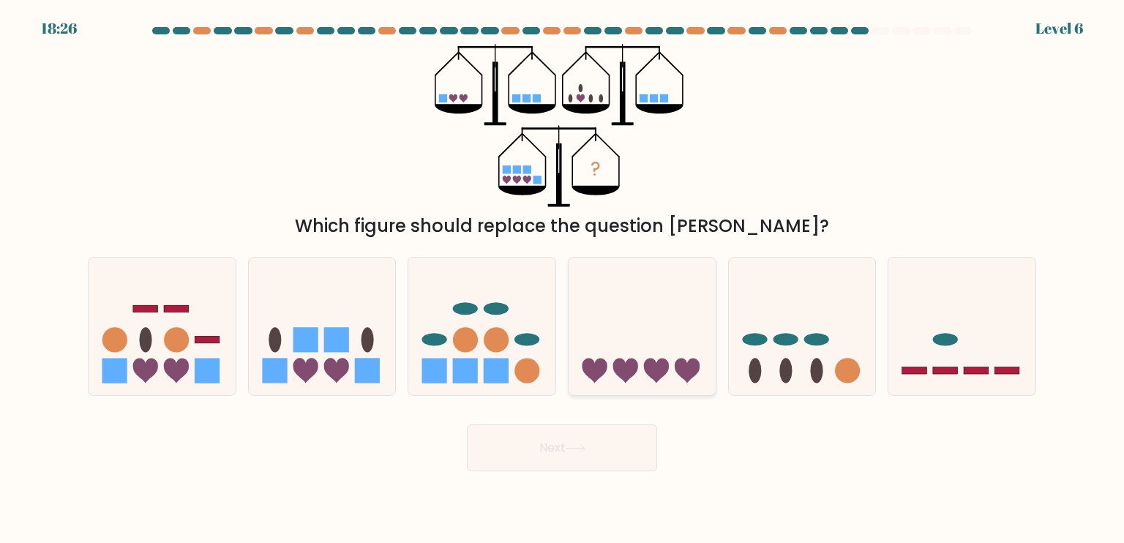
click at [657, 364] on icon at bounding box center [656, 370] width 25 height 25
click at [563, 279] on input "d." at bounding box center [562, 275] width 1 height 7
radio input "true"
click at [595, 441] on button "Next" at bounding box center [562, 447] width 190 height 47
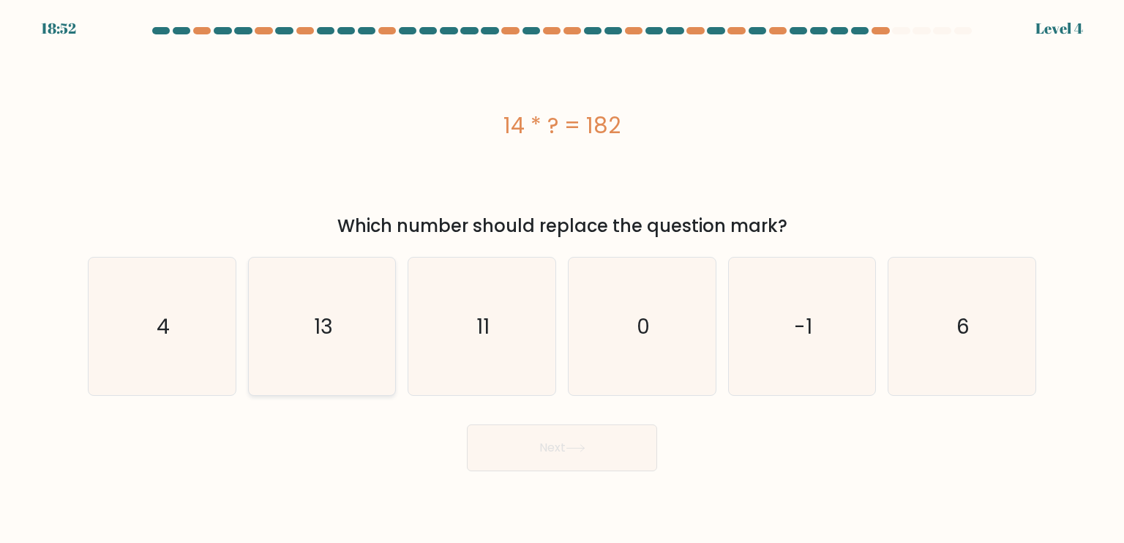
click at [351, 334] on icon "13" at bounding box center [322, 327] width 138 height 138
click at [562, 279] on input "b. 13" at bounding box center [562, 275] width 1 height 7
radio input "true"
click at [505, 437] on button "Next" at bounding box center [562, 447] width 190 height 47
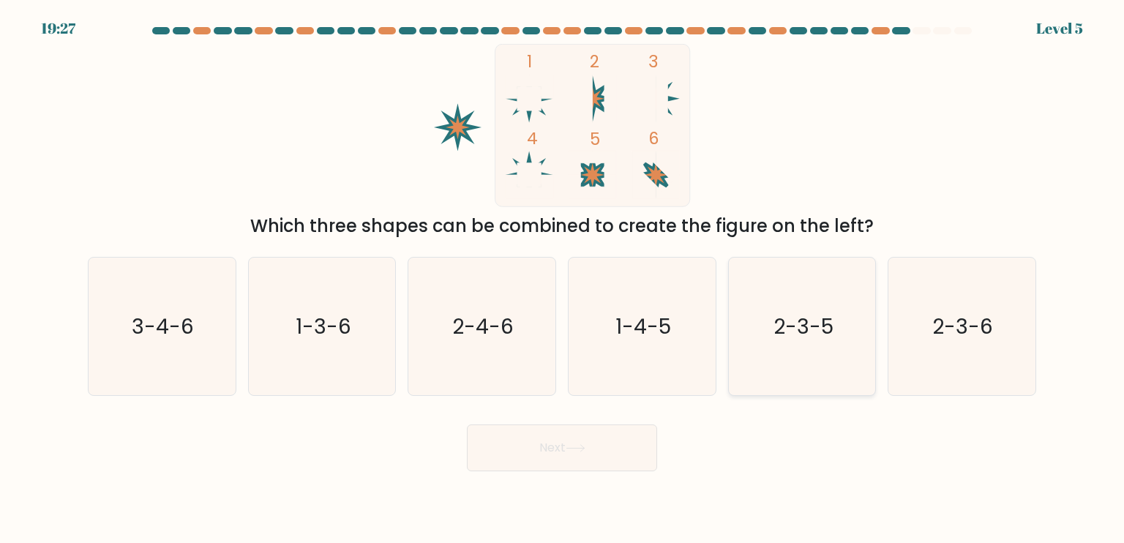
click at [815, 332] on text "2-3-5" at bounding box center [804, 325] width 60 height 29
click at [563, 279] on input "e. 2-3-5" at bounding box center [562, 275] width 1 height 7
radio input "true"
click at [592, 454] on button "Next" at bounding box center [562, 447] width 190 height 47
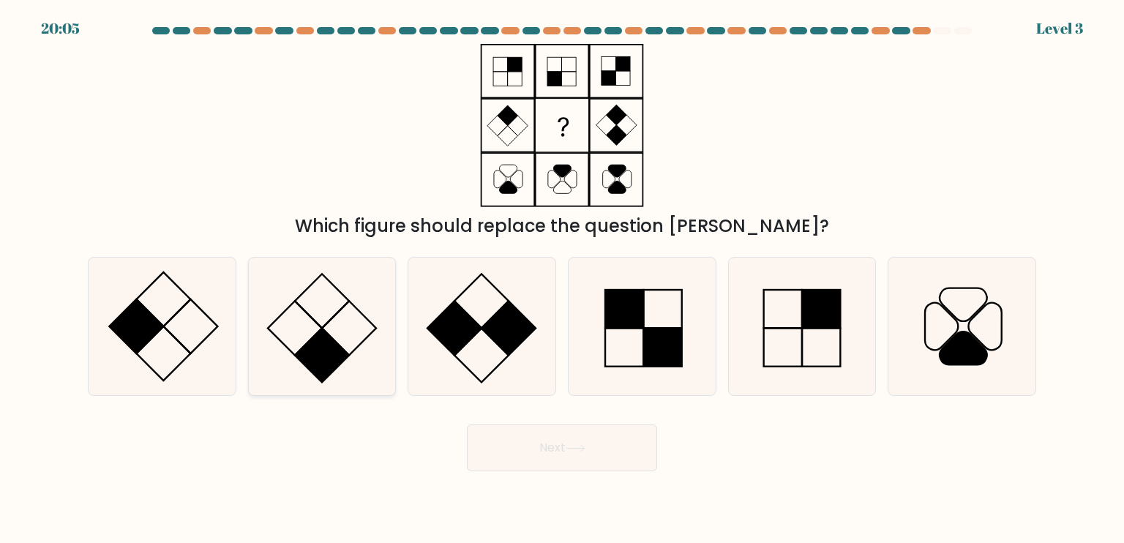
click at [340, 330] on icon at bounding box center [322, 327] width 138 height 138
click at [562, 279] on input "b." at bounding box center [562, 275] width 1 height 7
radio input "true"
click at [559, 466] on button "Next" at bounding box center [562, 447] width 190 height 47
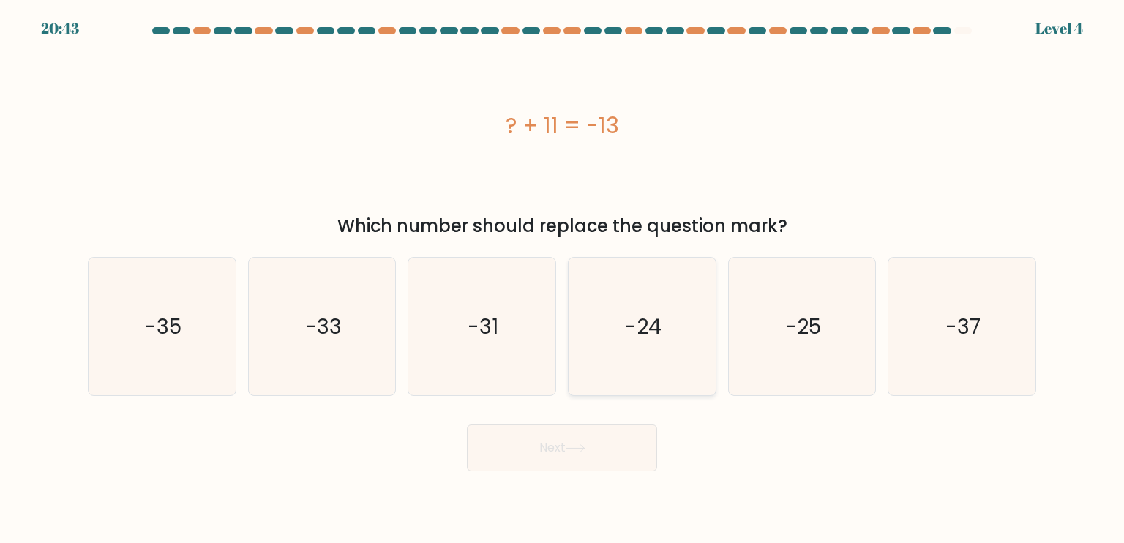
click at [624, 373] on icon "-24" at bounding box center [642, 327] width 138 height 138
click at [563, 279] on input "d. -24" at bounding box center [562, 275] width 1 height 7
radio input "true"
click at [577, 449] on icon at bounding box center [576, 448] width 20 height 8
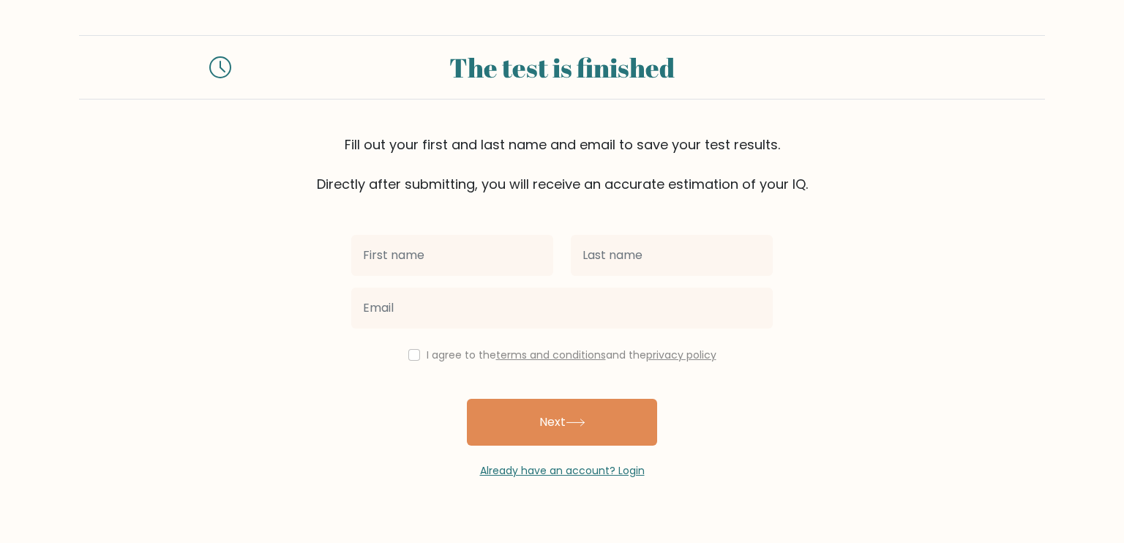
click at [504, 269] on input "text" at bounding box center [452, 255] width 202 height 41
type input "Lívia"
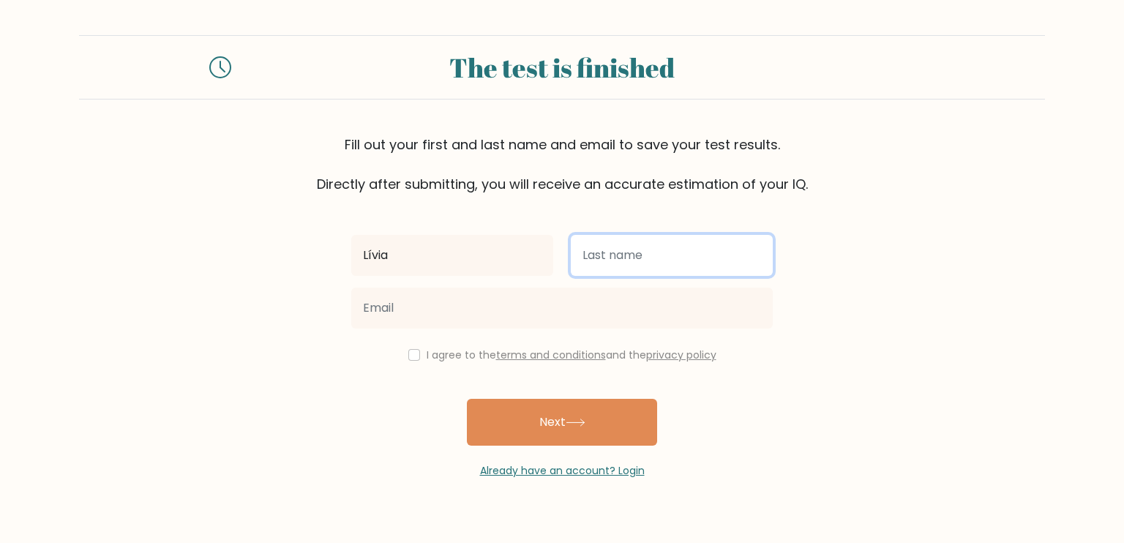
click at [629, 272] on input "text" at bounding box center [672, 255] width 202 height 41
type input "[PERSON_NAME]"
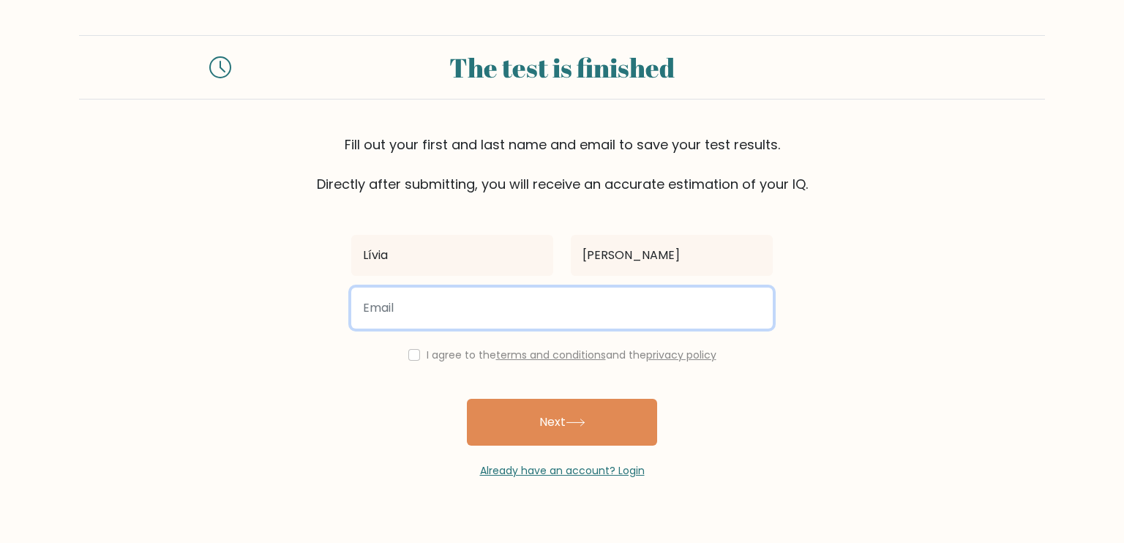
click at [594, 310] on input "email" at bounding box center [562, 308] width 422 height 41
type input "[EMAIL_ADDRESS][DOMAIN_NAME]"
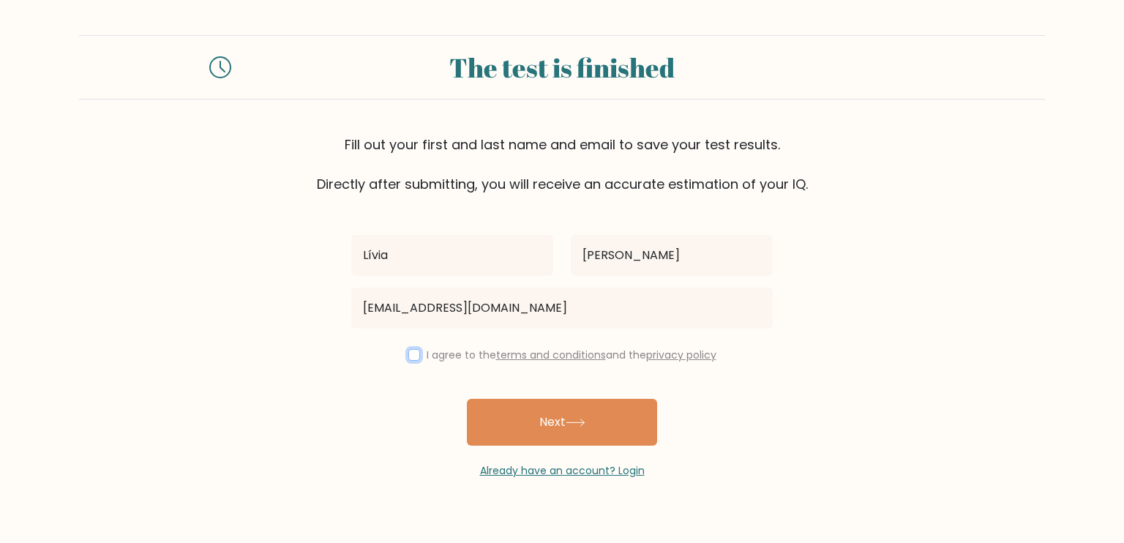
click at [410, 359] on input "checkbox" at bounding box center [414, 355] width 12 height 12
checkbox input "true"
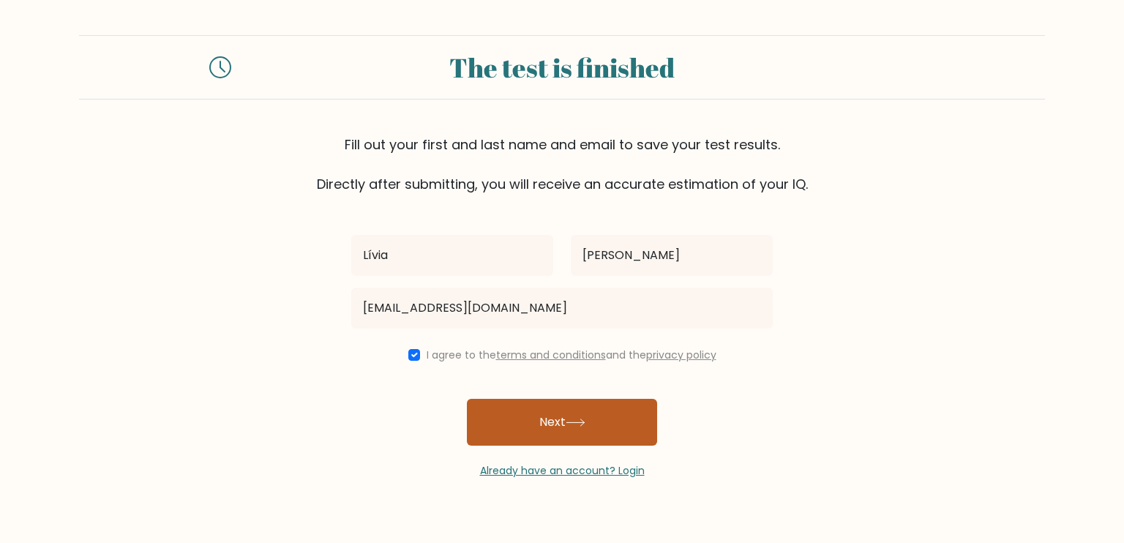
click at [504, 437] on button "Next" at bounding box center [562, 422] width 190 height 47
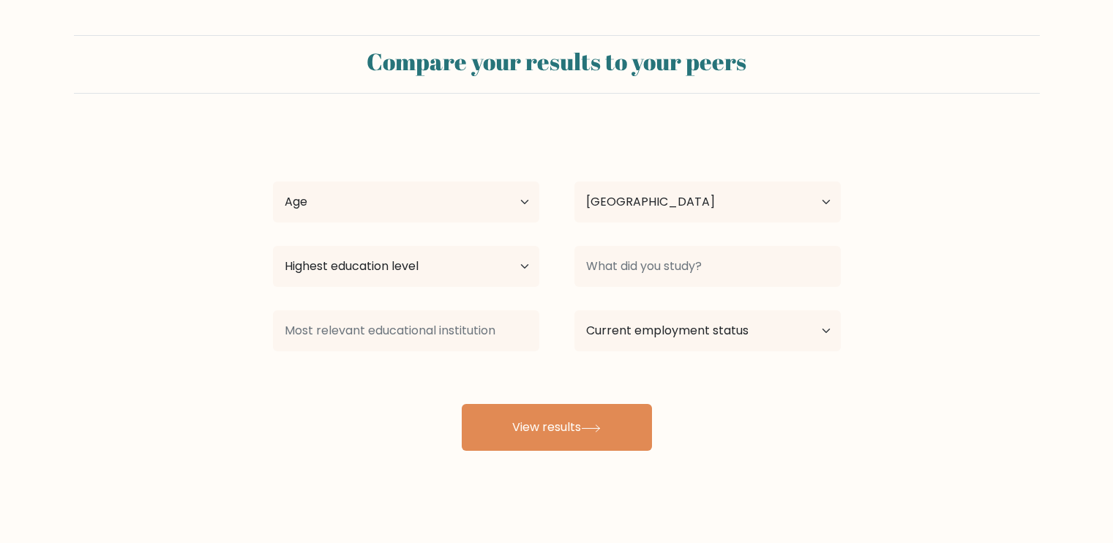
select select "SK"
click at [515, 214] on select "Age Under [DEMOGRAPHIC_DATA] [DEMOGRAPHIC_DATA] [DEMOGRAPHIC_DATA] [DEMOGRAPHIC…" at bounding box center [406, 201] width 266 height 41
select select "35_44"
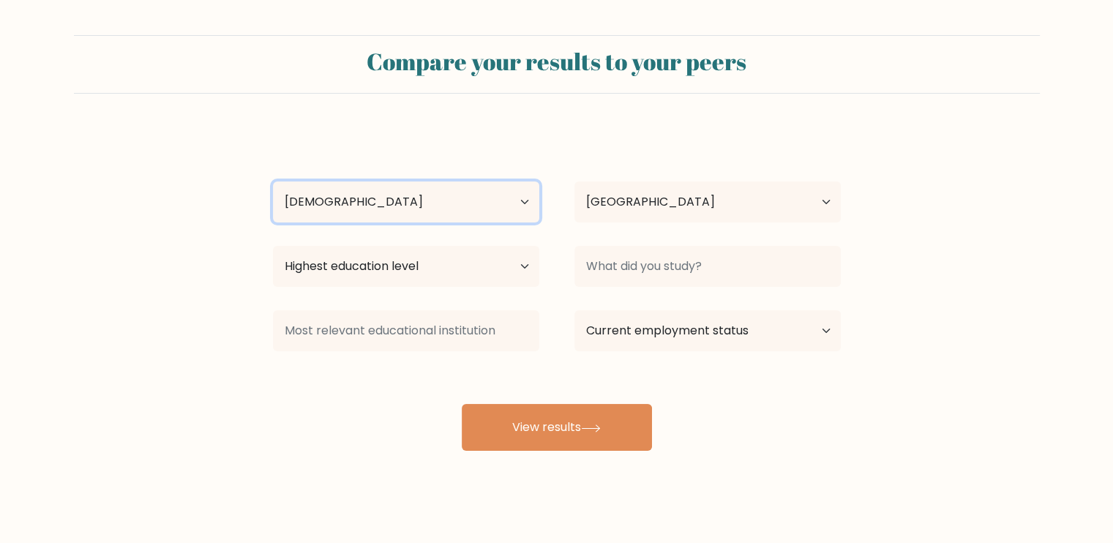
click at [273, 181] on select "Age Under [DEMOGRAPHIC_DATA] [DEMOGRAPHIC_DATA] [DEMOGRAPHIC_DATA] [DEMOGRAPHIC…" at bounding box center [406, 201] width 266 height 41
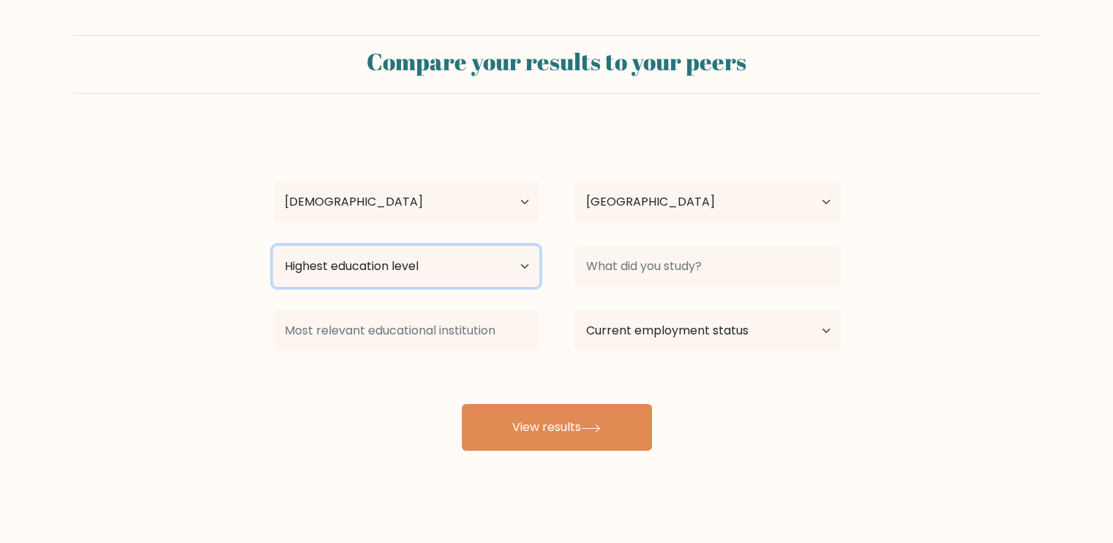
click at [525, 269] on select "Highest education level No schooling Primary Lower Secondary Upper Secondary Oc…" at bounding box center [406, 266] width 266 height 41
select select "bachelors_degree"
click at [273, 246] on select "Highest education level No schooling Primary Lower Secondary Upper Secondary Oc…" at bounding box center [406, 266] width 266 height 41
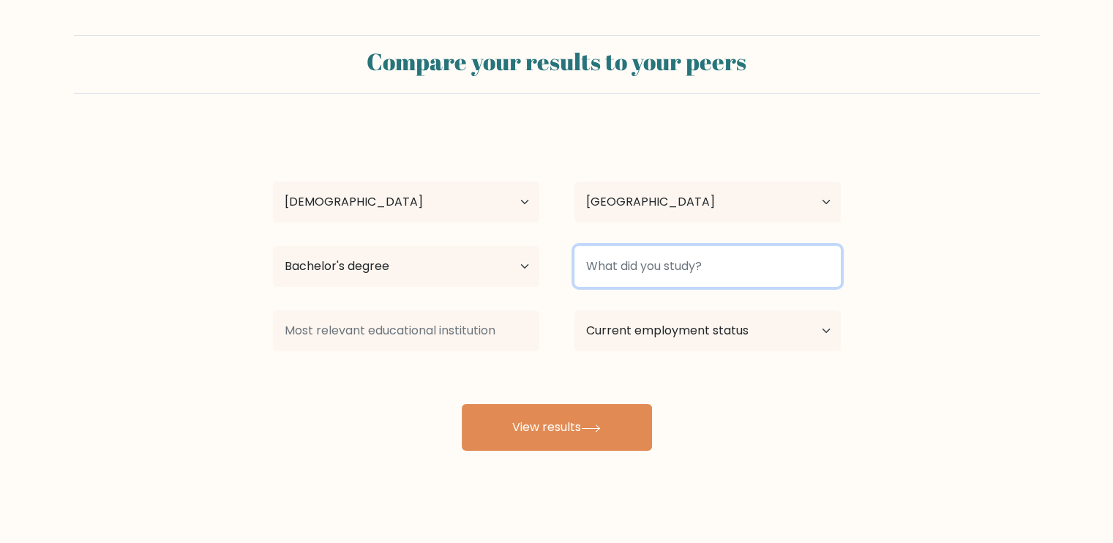
click at [670, 258] on input at bounding box center [707, 266] width 266 height 41
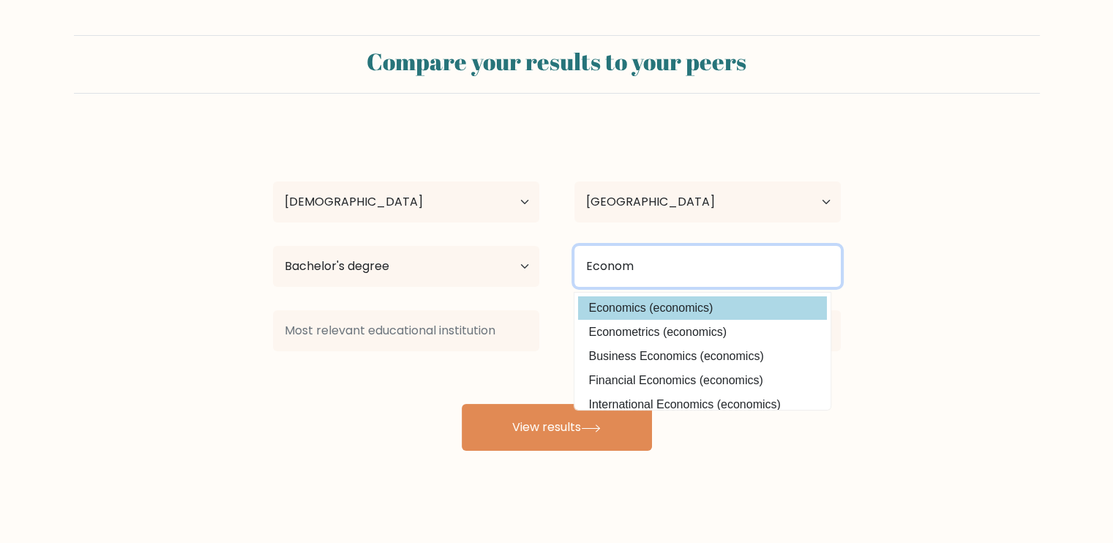
type input "Econom"
click at [462, 404] on button "View results" at bounding box center [557, 427] width 190 height 47
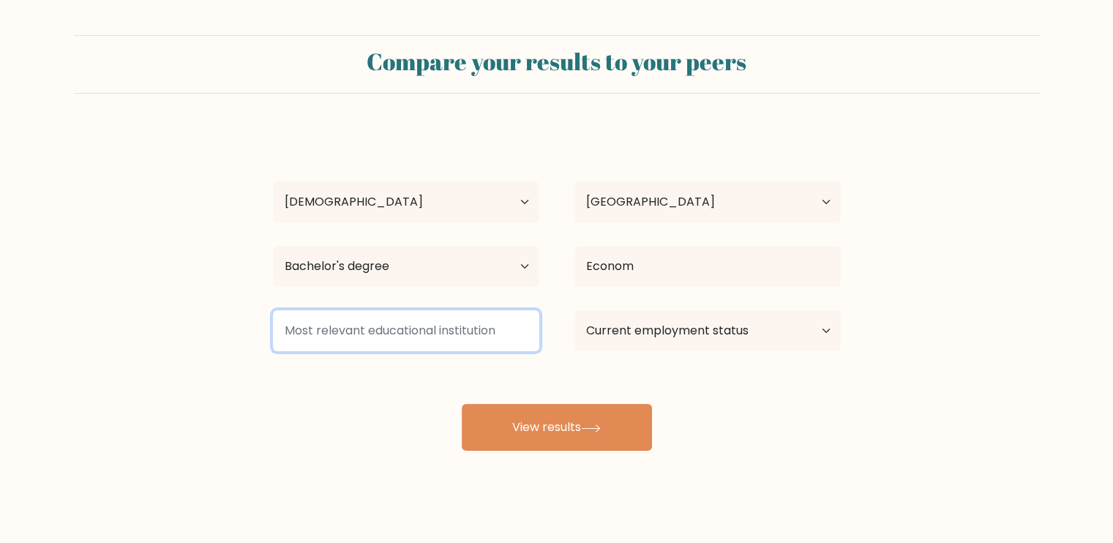
click at [490, 334] on input at bounding box center [406, 330] width 266 height 41
click at [439, 327] on input at bounding box center [406, 330] width 266 height 41
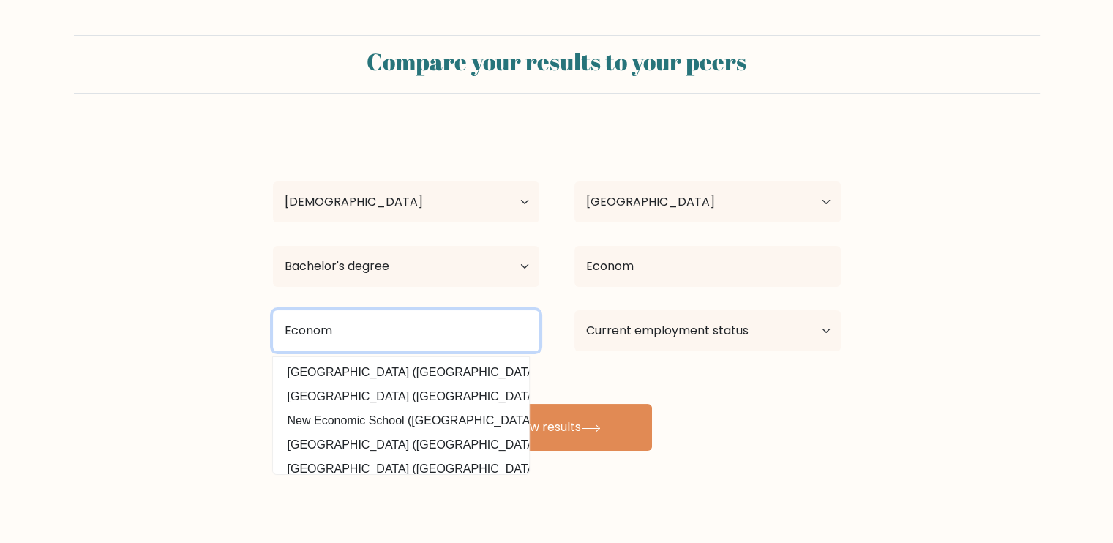
click at [439, 327] on input "Econom" at bounding box center [406, 330] width 266 height 41
type input "Economy School Slovakia"
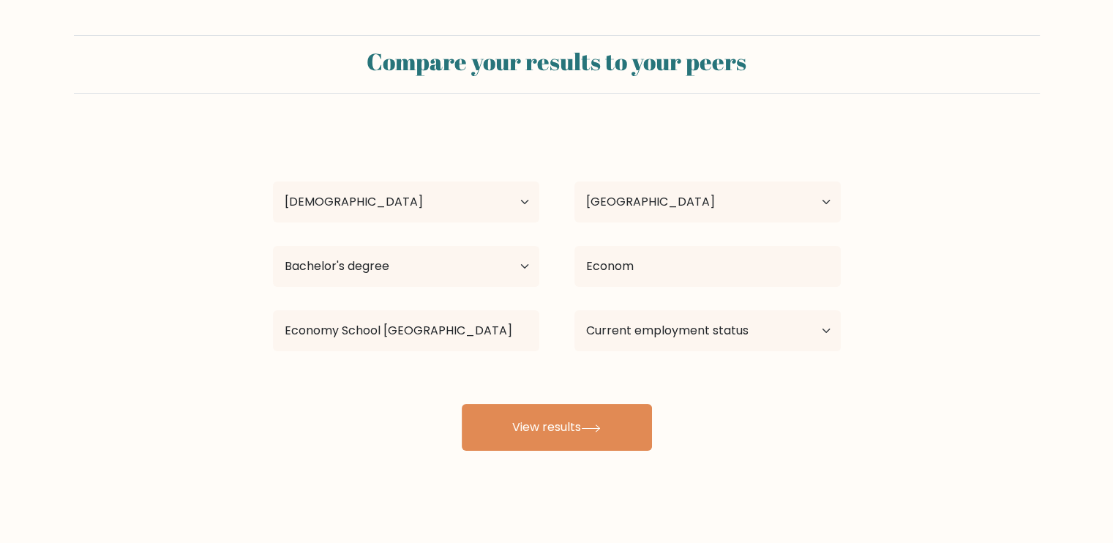
click at [696, 408] on div "Lívia Jankulárová Age Under 18 years old 18-24 years old 25-34 years old 35-44 …" at bounding box center [556, 290] width 585 height 322
click at [833, 327] on select "Current employment status Employed Student Retired Other / prefer not to answer" at bounding box center [707, 330] width 266 height 41
select select "other"
click at [574, 310] on select "Current employment status Employed Student Retired Other / prefer not to answer" at bounding box center [707, 330] width 266 height 41
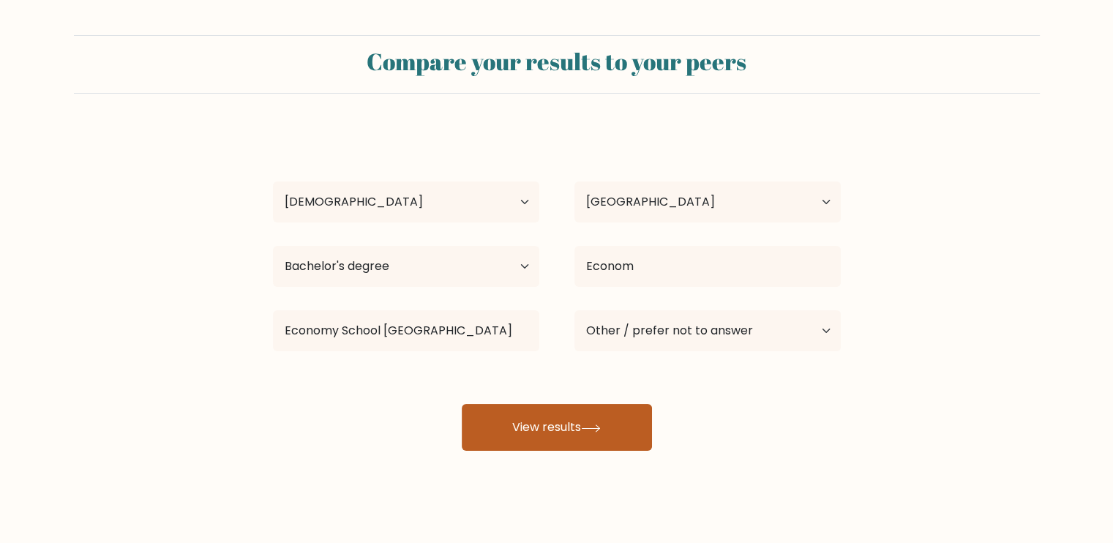
click at [626, 424] on button "View results" at bounding box center [557, 427] width 190 height 47
